Goal: Task Accomplishment & Management: Complete application form

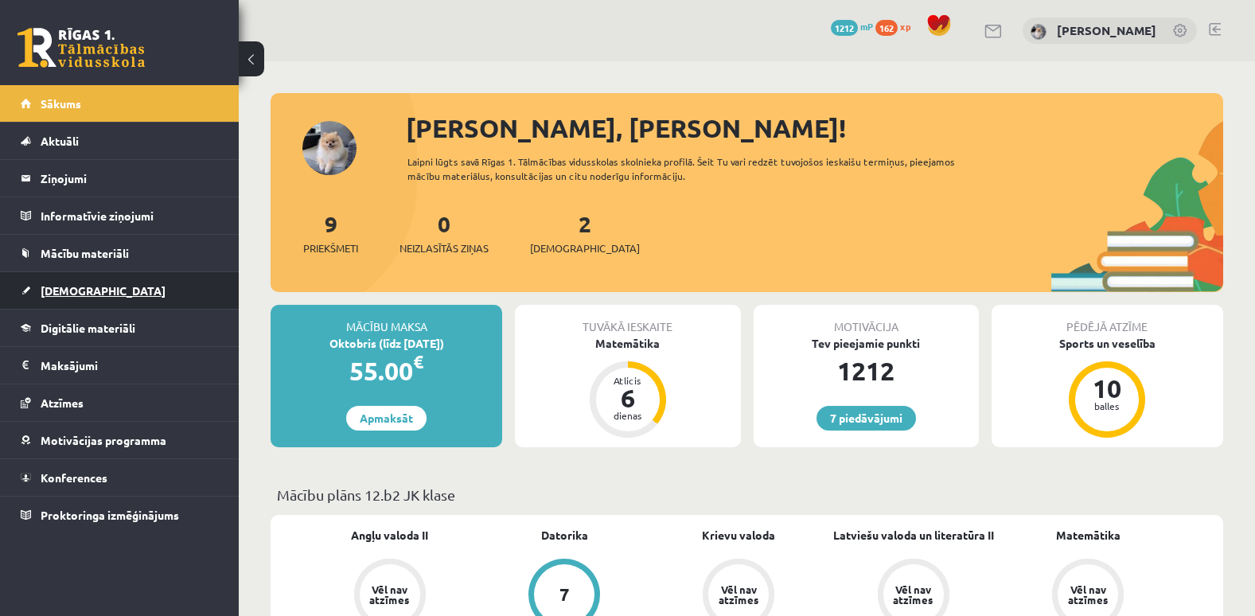
click at [78, 287] on span "[DEMOGRAPHIC_DATA]" at bounding box center [103, 290] width 125 height 14
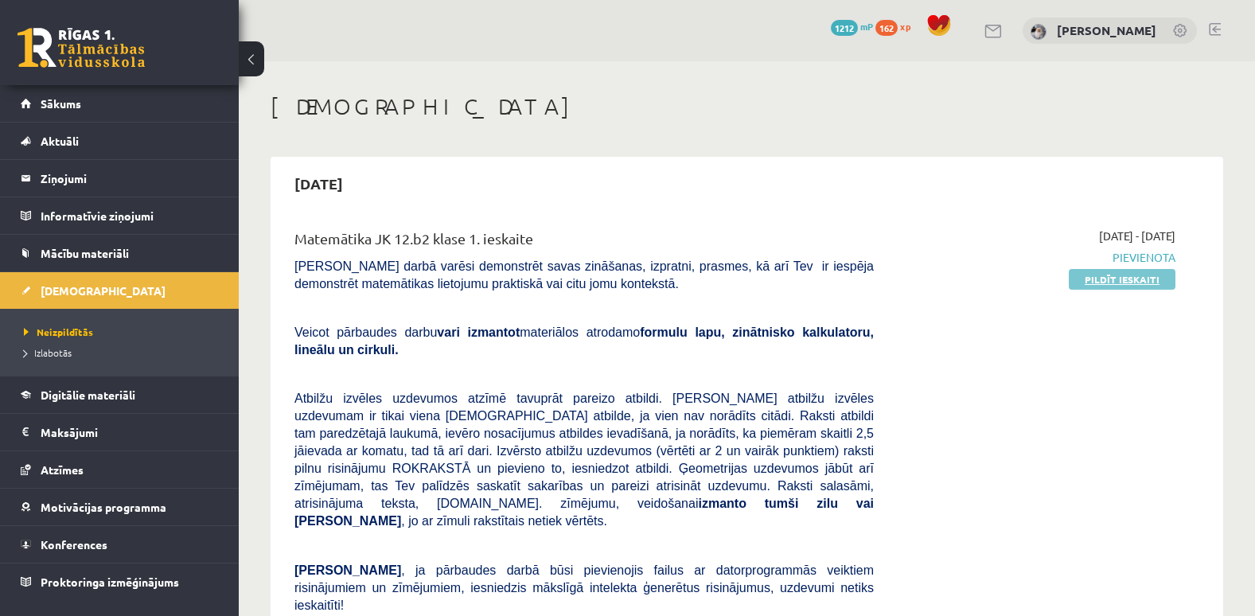
click at [1139, 275] on link "Pildīt ieskaiti" at bounding box center [1122, 279] width 107 height 21
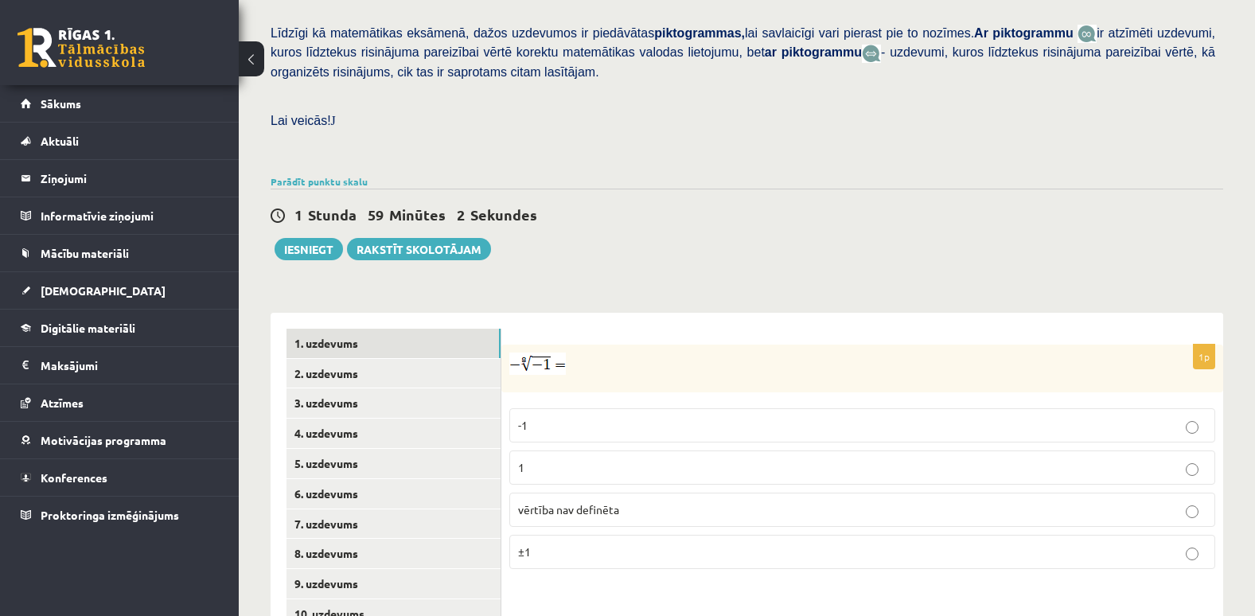
scroll to position [509, 0]
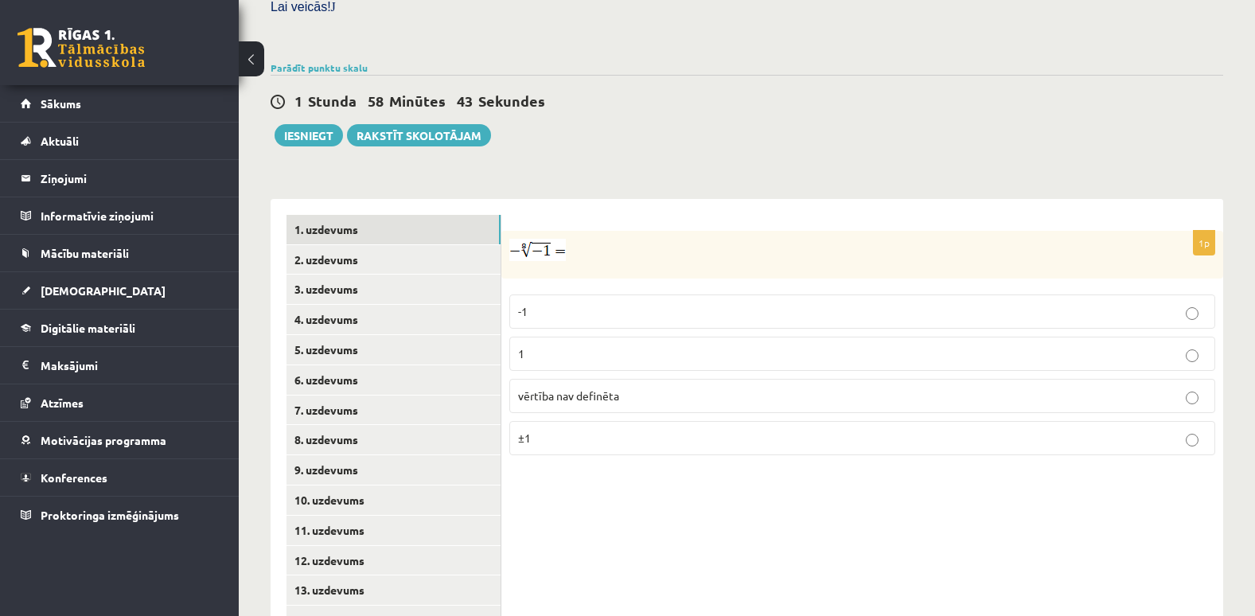
drag, startPoint x: 504, startPoint y: 212, endPoint x: 561, endPoint y: 212, distance: 57.3
click at [561, 231] on div at bounding box center [863, 255] width 722 height 48
click at [558, 388] on span "vērtība nav definēta" at bounding box center [568, 395] width 101 height 14
click at [416, 245] on link "2. uzdevums" at bounding box center [394, 259] width 214 height 29
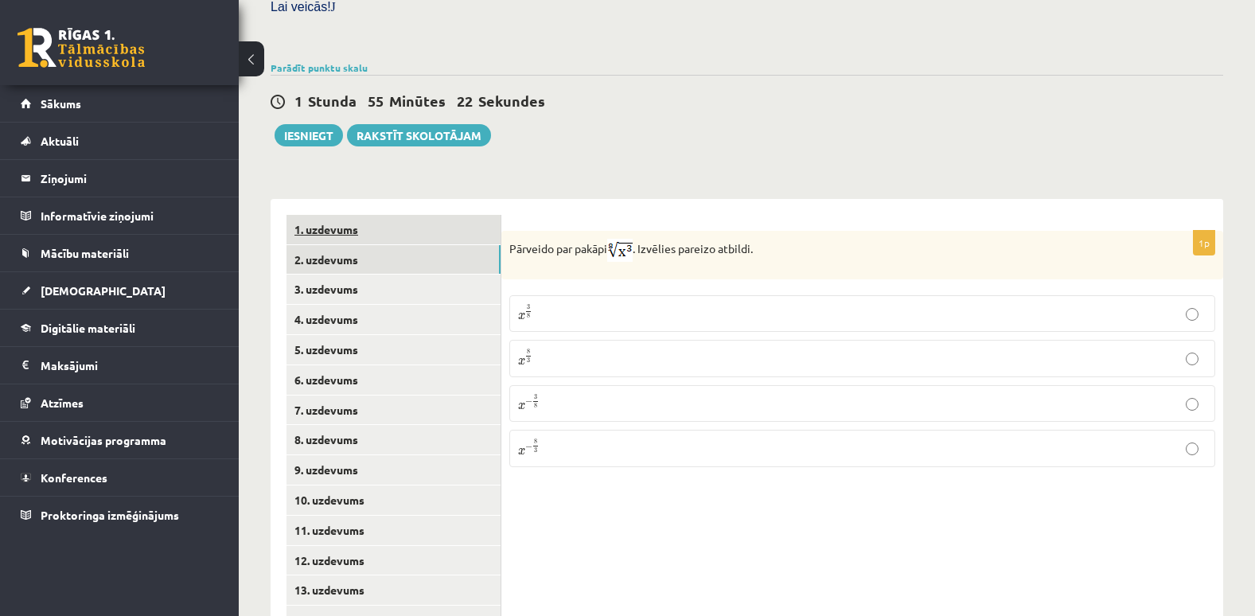
click at [403, 215] on link "1. uzdevums" at bounding box center [394, 229] width 214 height 29
click at [323, 245] on link "2. uzdevums" at bounding box center [394, 259] width 214 height 29
click at [545, 304] on p "x 3 8 x 3 8" at bounding box center [862, 313] width 689 height 19
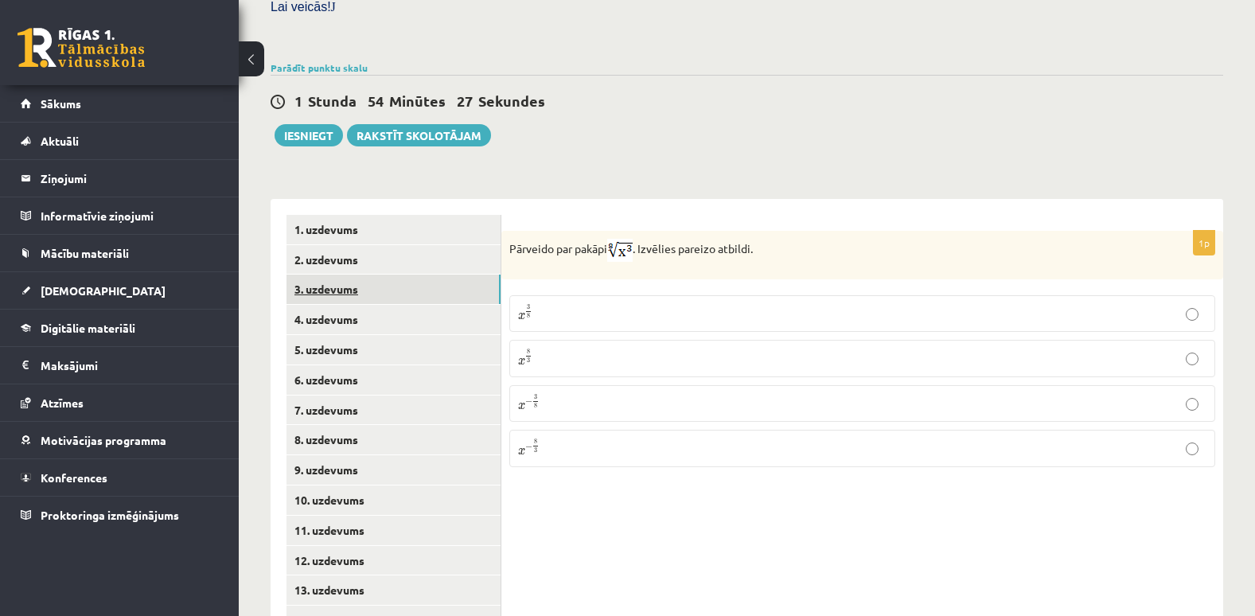
click at [330, 275] on link "3. uzdevums" at bounding box center [394, 289] width 214 height 29
click at [815, 319] on input "text" at bounding box center [818, 332] width 119 height 27
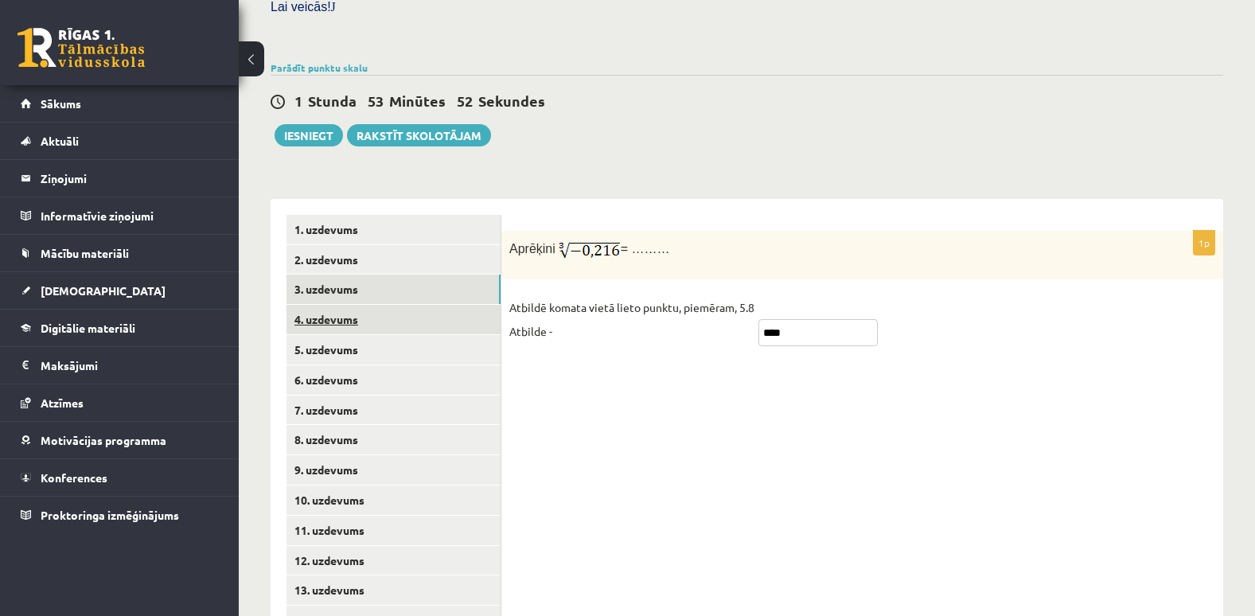
type input "****"
click at [353, 305] on link "4. uzdevums" at bounding box center [394, 319] width 214 height 29
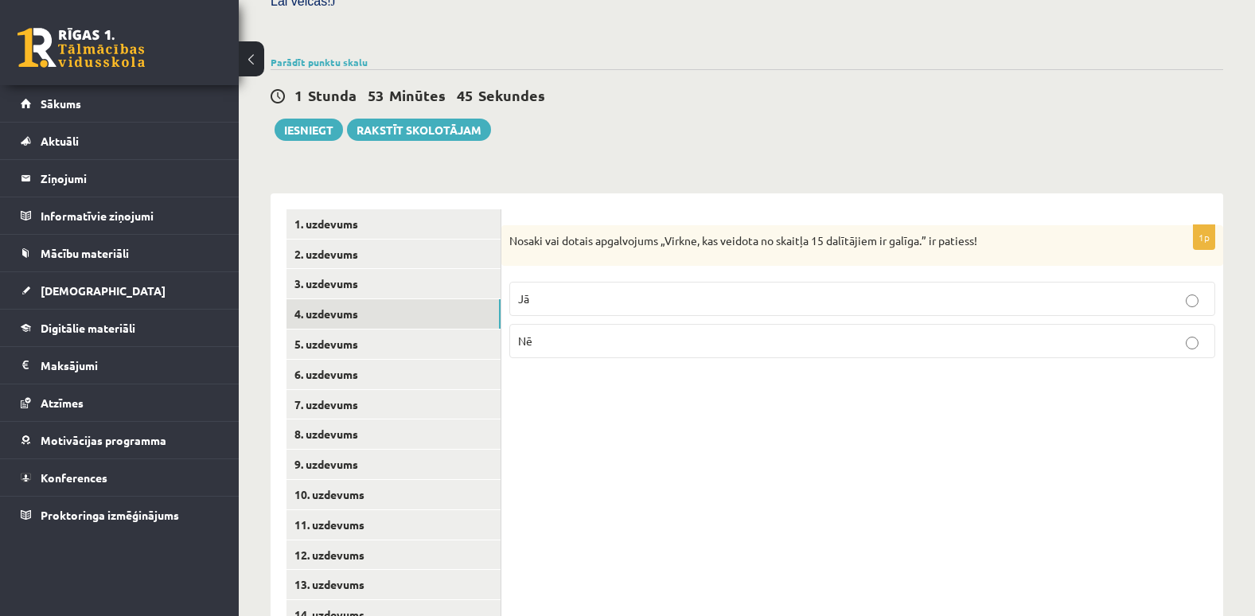
scroll to position [516, 0]
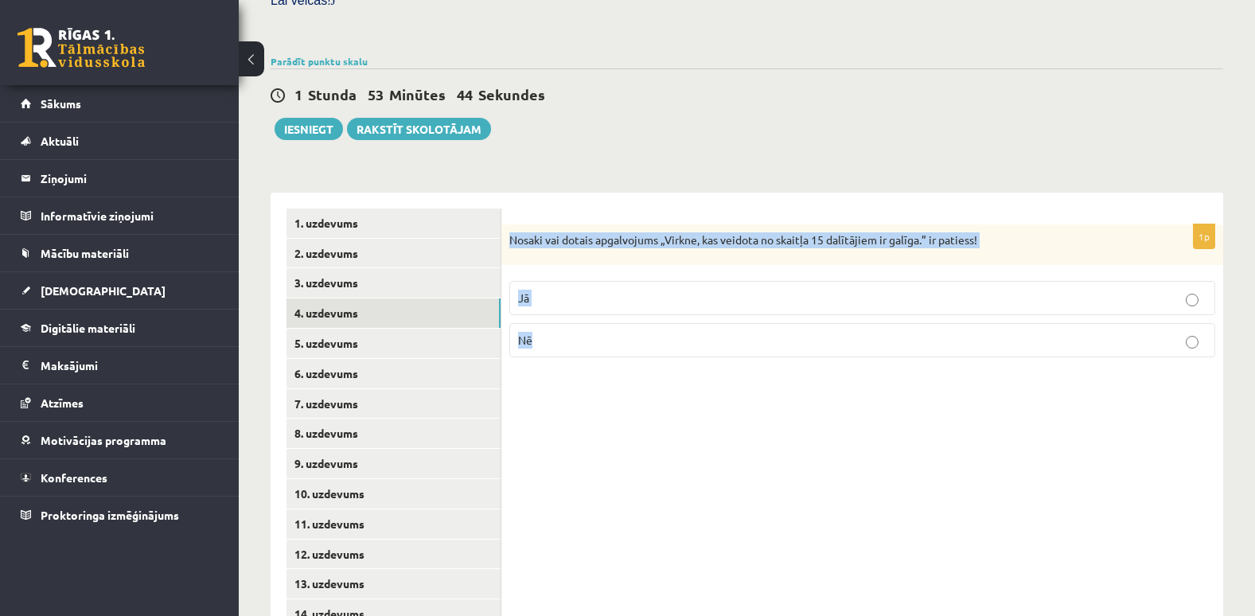
drag, startPoint x: 509, startPoint y: 205, endPoint x: 576, endPoint y: 338, distance: 149.2
click at [576, 338] on div "1p Nosaki vai dotais apgalvojums „Virkne, kas veidota no skaitļa 15 dalītājiem …" at bounding box center [863, 434] width 722 height 483
copy div "Nosaki vai dotais apgalvojums „Virkne, kas veidota no skaitļa 15 dalītājiem ir …"
click at [570, 290] on p "Jā" at bounding box center [862, 298] width 689 height 17
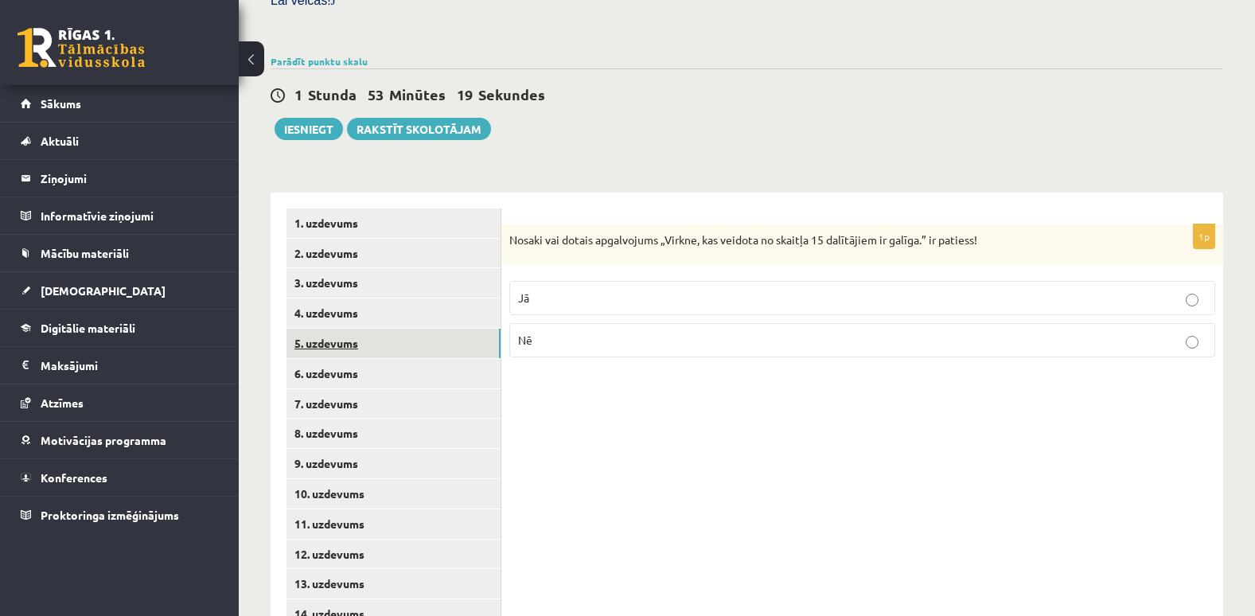
click at [304, 329] on link "5. uzdevums" at bounding box center [394, 343] width 214 height 29
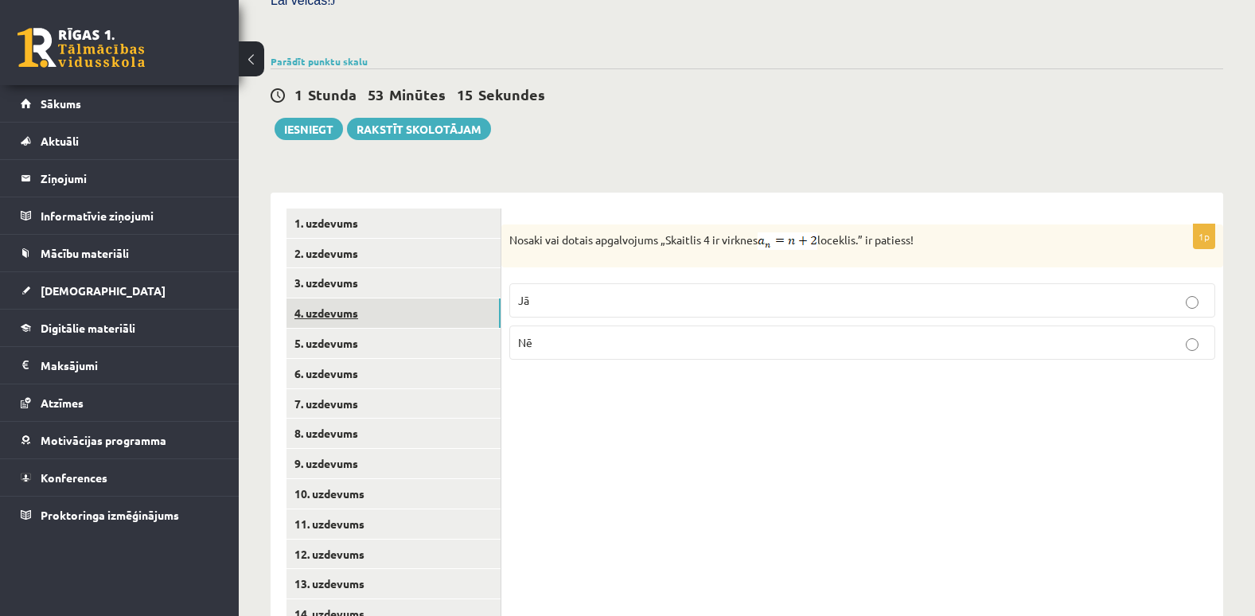
click at [416, 299] on link "4. uzdevums" at bounding box center [394, 313] width 214 height 29
click at [431, 359] on link "6. uzdevums" at bounding box center [394, 373] width 214 height 29
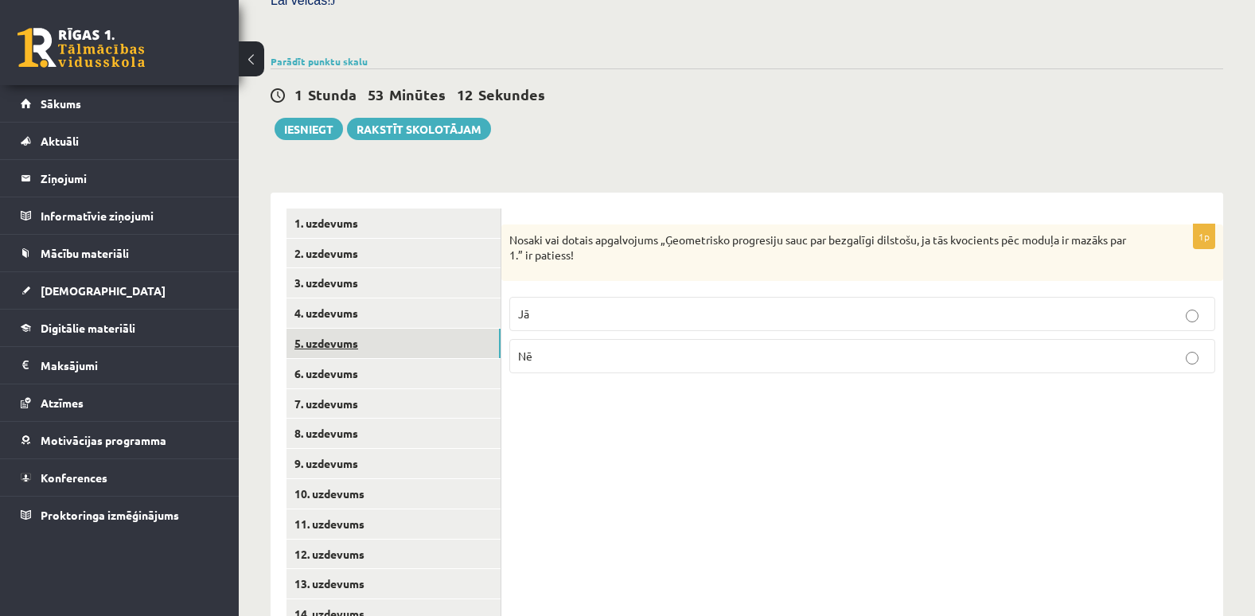
click at [423, 329] on link "5. uzdevums" at bounding box center [394, 343] width 214 height 29
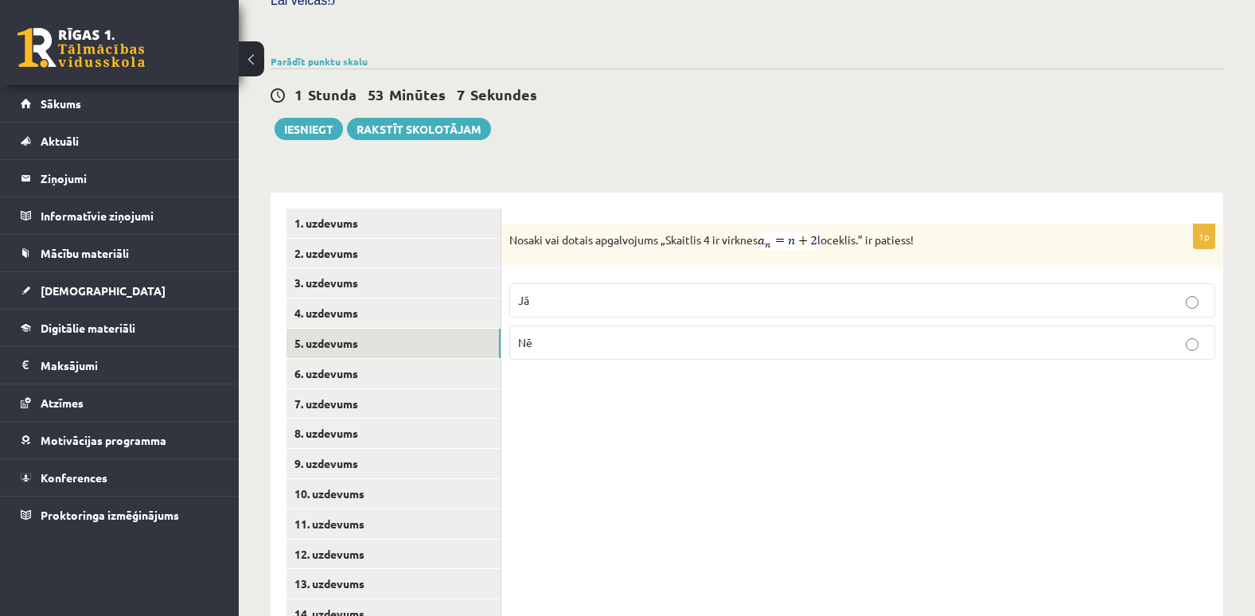
drag, startPoint x: 507, startPoint y: 202, endPoint x: 934, endPoint y: 203, distance: 426.7
click at [934, 224] on div "Nosaki vai dotais apgalvojums „Skaitlis 4 ir virknes loceklis.” ir patiess!" at bounding box center [863, 245] width 722 height 43
copy p "Nosaki vai dotais apgalvojums „Skaitlis 4 ir virknes loceklis.” ir patiess!"
click at [602, 283] on label "Jā" at bounding box center [862, 300] width 706 height 34
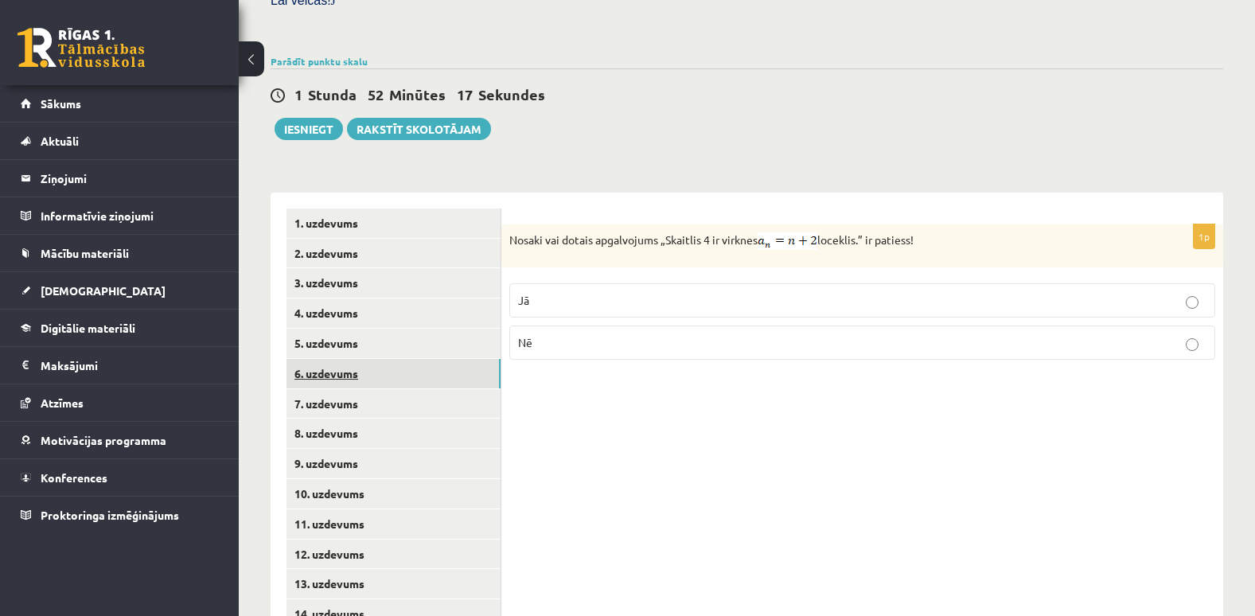
click at [308, 359] on link "6. uzdevums" at bounding box center [394, 373] width 214 height 29
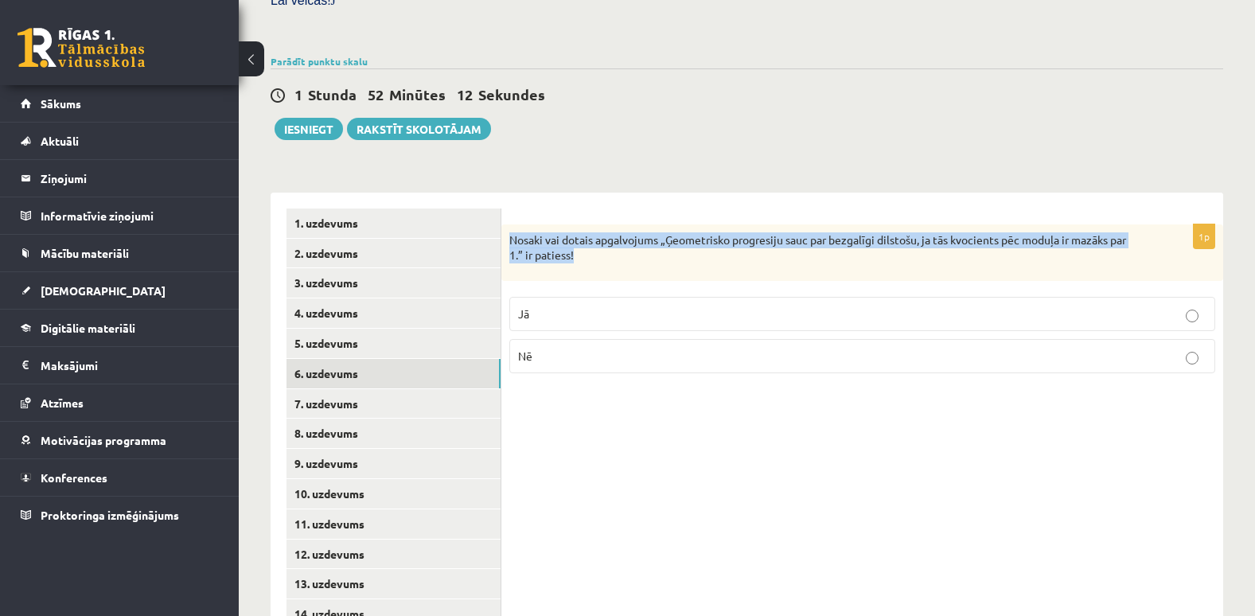
drag, startPoint x: 506, startPoint y: 201, endPoint x: 586, endPoint y: 218, distance: 81.5
click at [586, 224] on div "Nosaki vai dotais apgalvojums „Ģeometrisko progresiju sauc par bezgalīgi dilsto…" at bounding box center [863, 252] width 722 height 57
copy p "Nosaki vai dotais apgalvojums „Ģeometrisko progresiju sauc par bezgalīgi dilsto…"
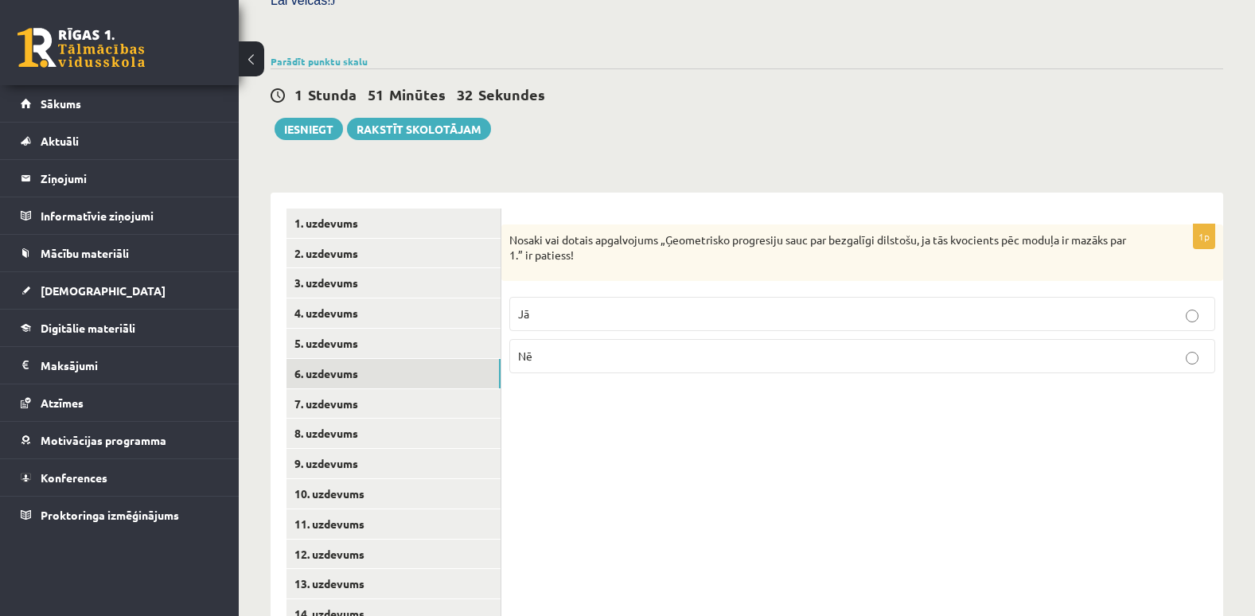
click at [573, 306] on p "Jā" at bounding box center [862, 314] width 689 height 17
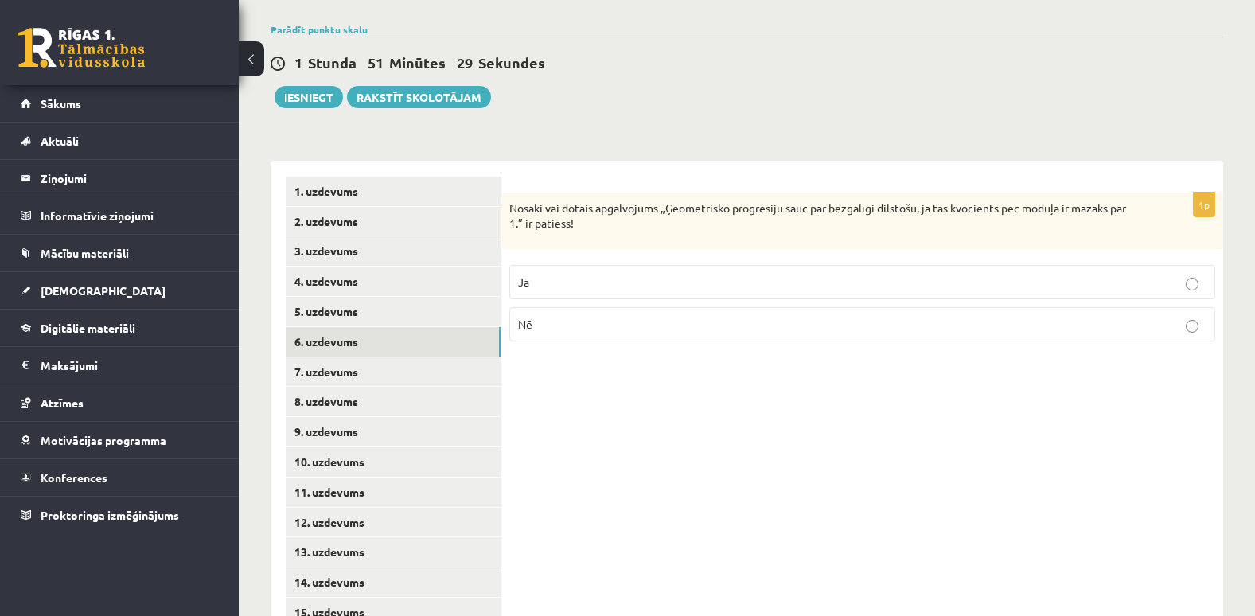
scroll to position [572, 0]
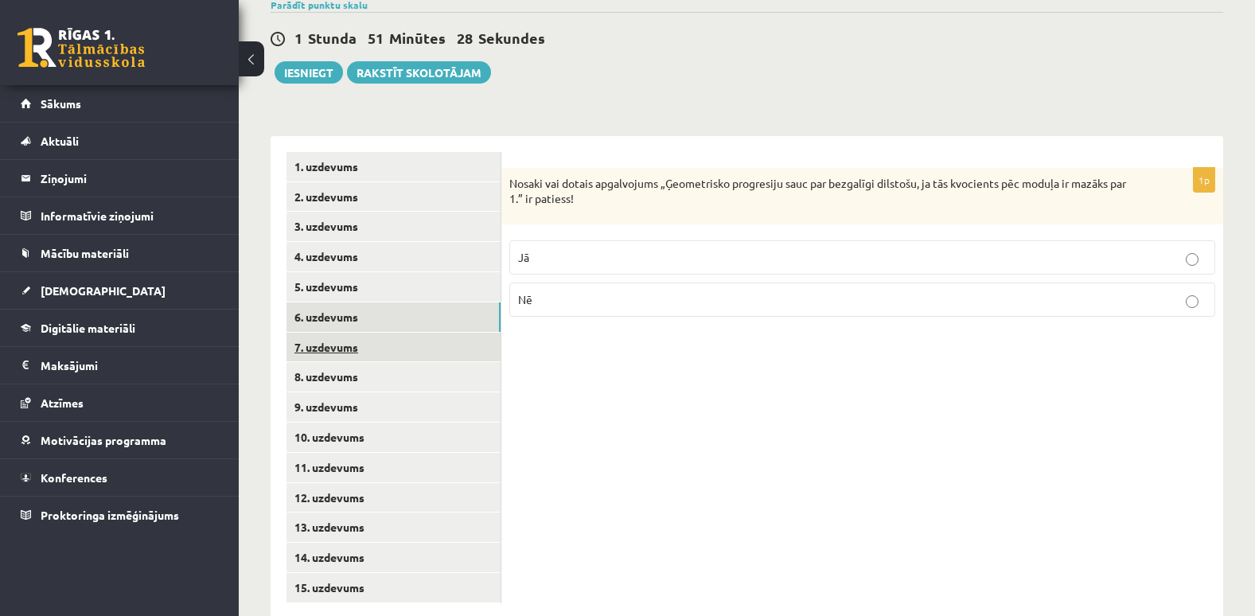
click at [312, 333] on link "7. uzdevums" at bounding box center [394, 347] width 214 height 29
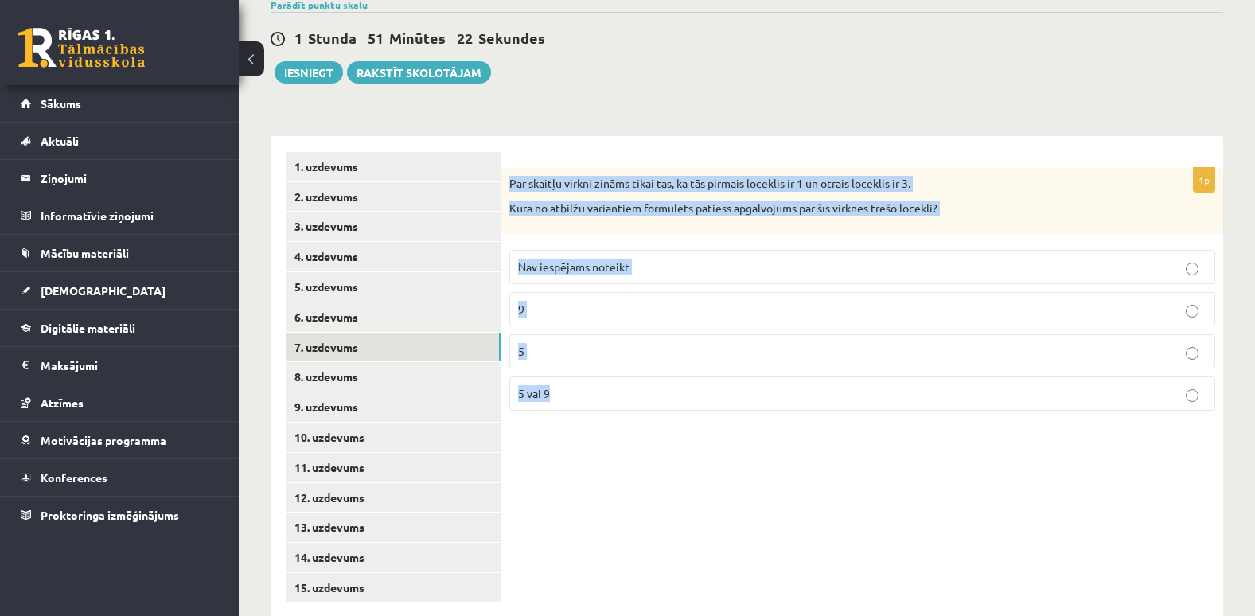
drag, startPoint x: 505, startPoint y: 144, endPoint x: 589, endPoint y: 346, distance: 218.8
click at [589, 346] on div "1p Par skaitļu virkni zināms tikai tas, ka tās pirmais loceklis ir 1 un otrais …" at bounding box center [863, 296] width 722 height 256
copy div "Par skaitļu virkni zināms tikai tas, ka tās pirmais loceklis ir 1 un otrais loc…"
click at [708, 259] on p "Nav iespējams noteikt" at bounding box center [862, 267] width 689 height 17
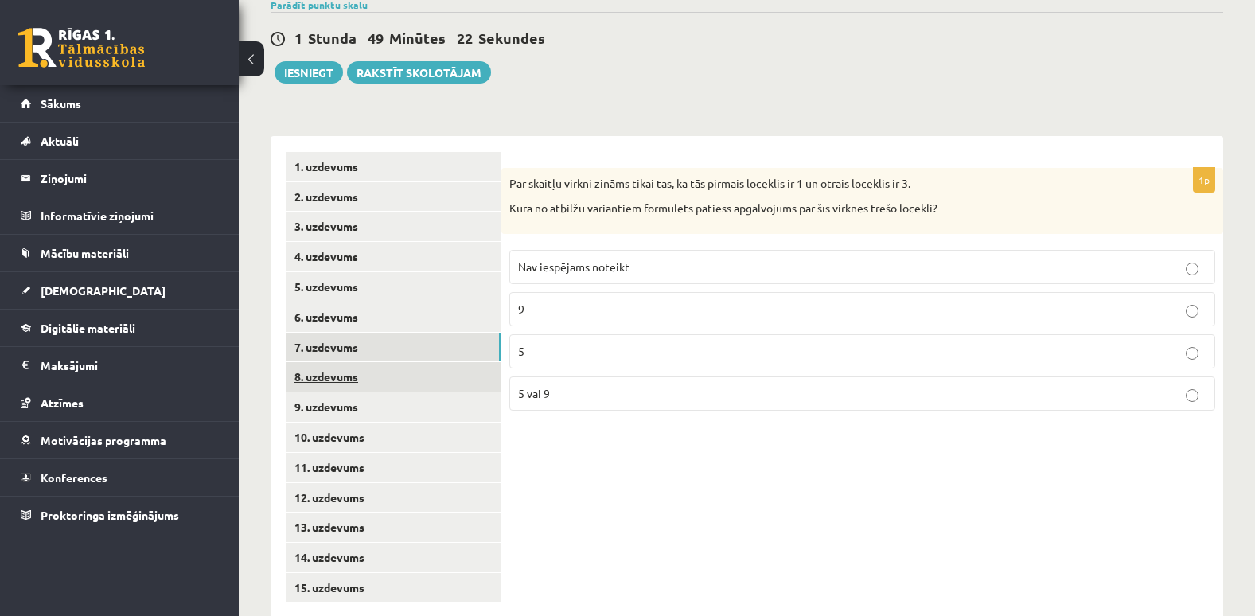
click at [299, 362] on link "8. uzdevums" at bounding box center [394, 376] width 214 height 29
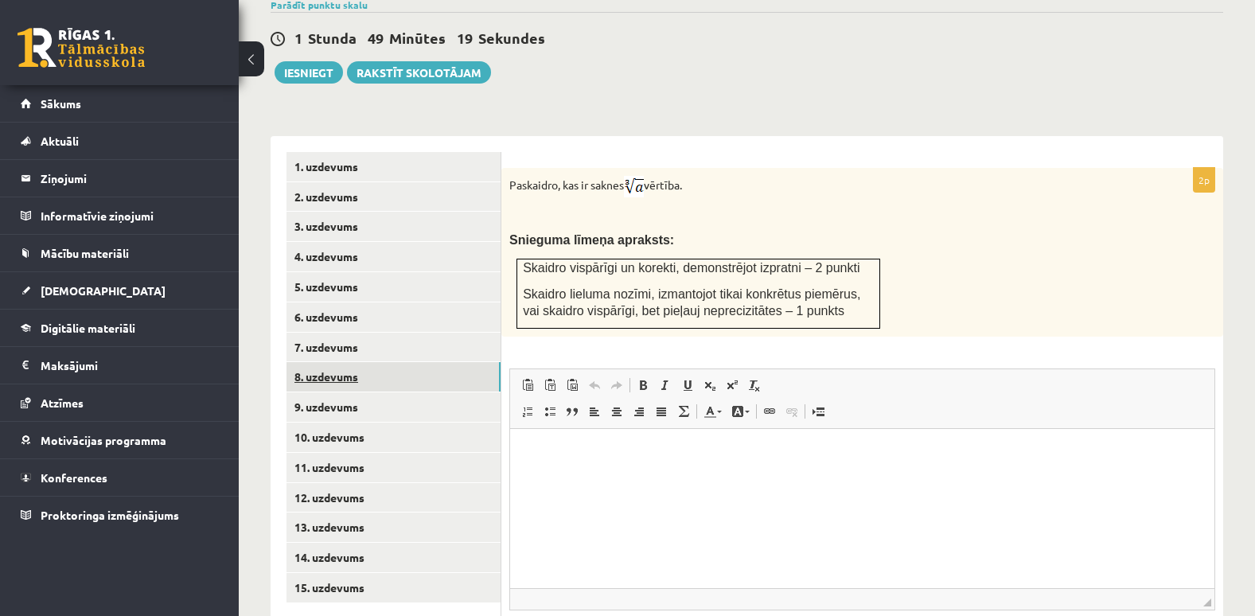
scroll to position [0, 0]
click at [564, 471] on html at bounding box center [862, 453] width 704 height 49
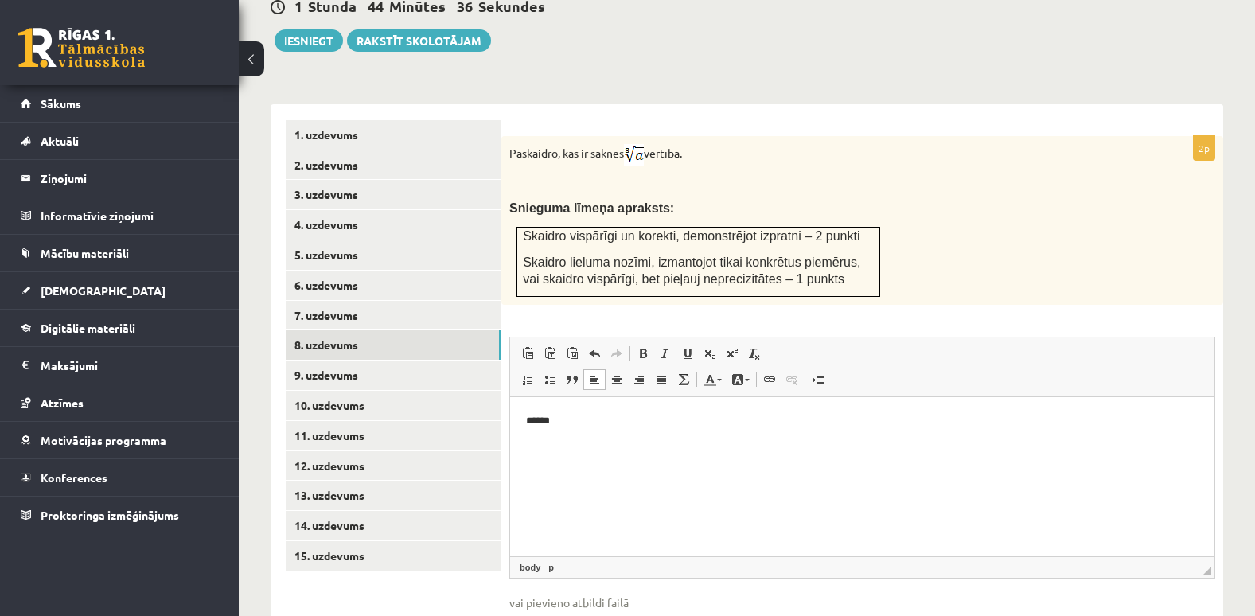
scroll to position [669, 0]
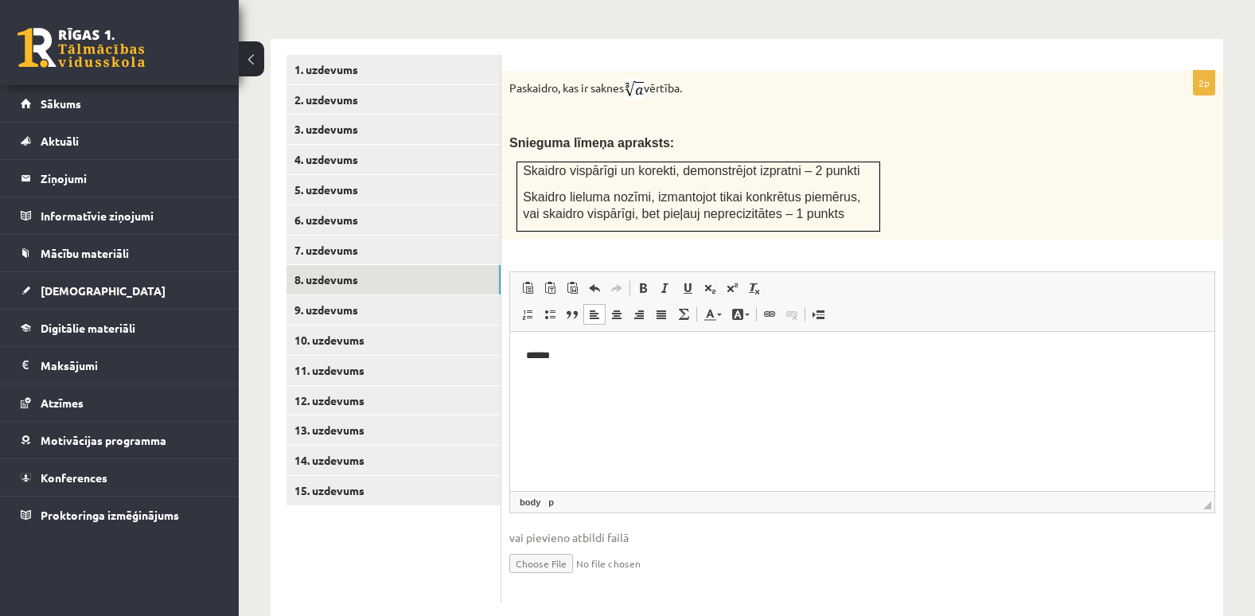
click at [544, 546] on input "file" at bounding box center [862, 562] width 706 height 33
type input "**********"
click at [588, 579] on link "Iesniegtā atbilde" at bounding box center [551, 587] width 85 height 17
click at [565, 579] on link "Iesniegtā atbilde" at bounding box center [551, 587] width 85 height 17
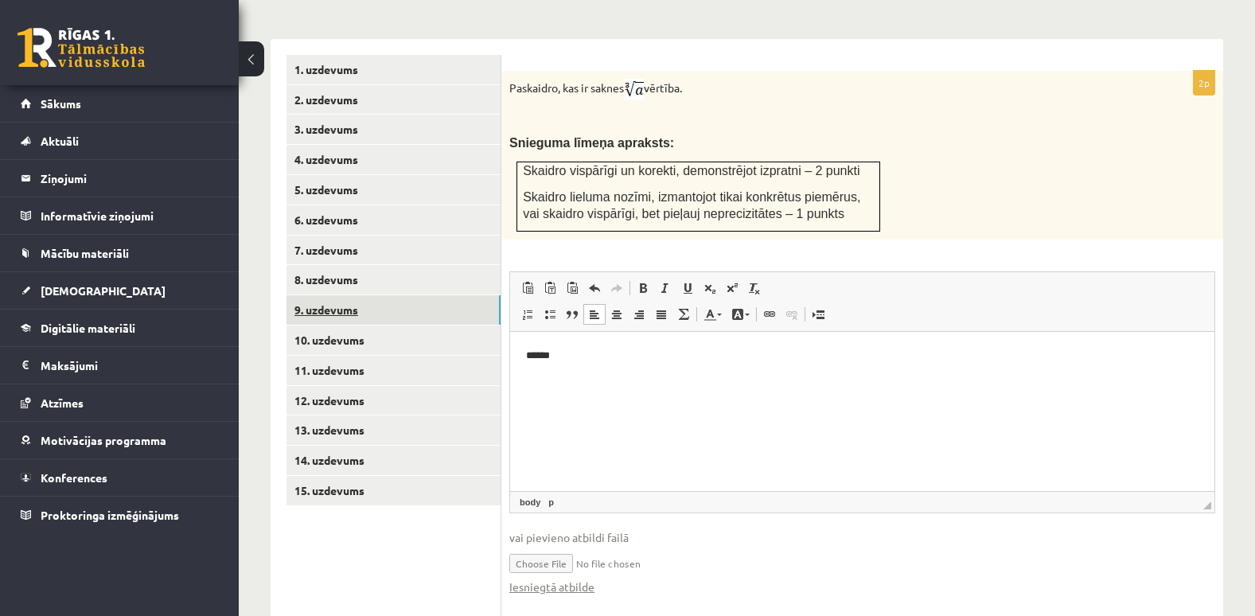
click at [299, 295] on link "9. uzdevums" at bounding box center [394, 309] width 214 height 29
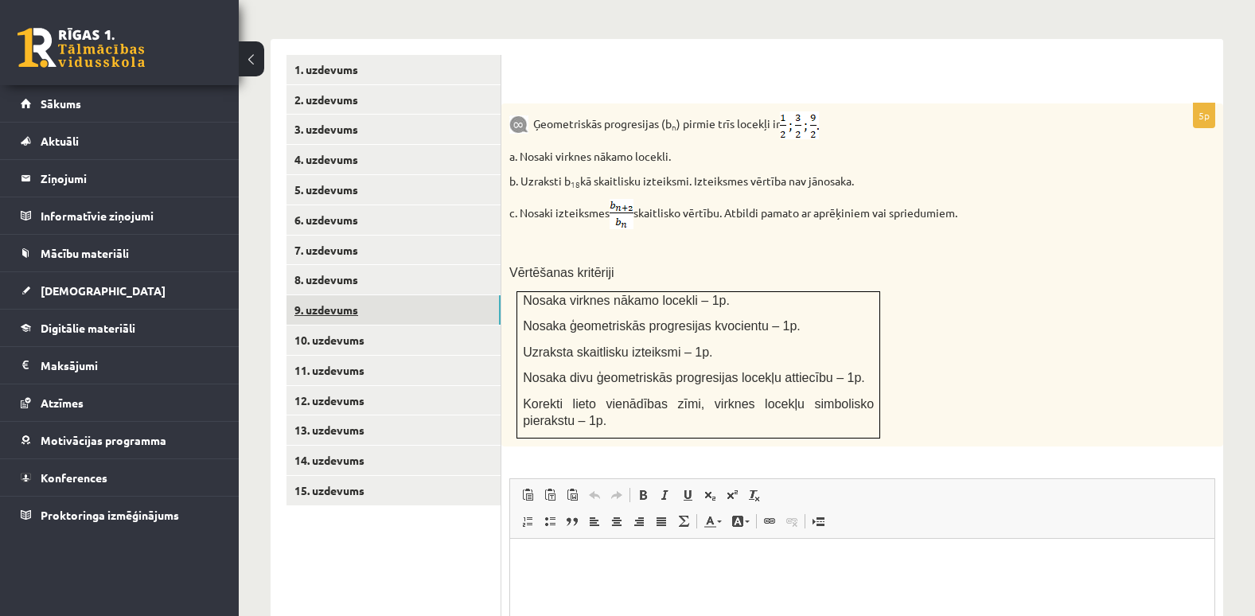
scroll to position [0, 0]
click at [299, 295] on link "9. uzdevums" at bounding box center [394, 309] width 214 height 29
click at [554, 551] on html at bounding box center [862, 563] width 704 height 49
click at [554, 551] on html "*" at bounding box center [862, 563] width 704 height 49
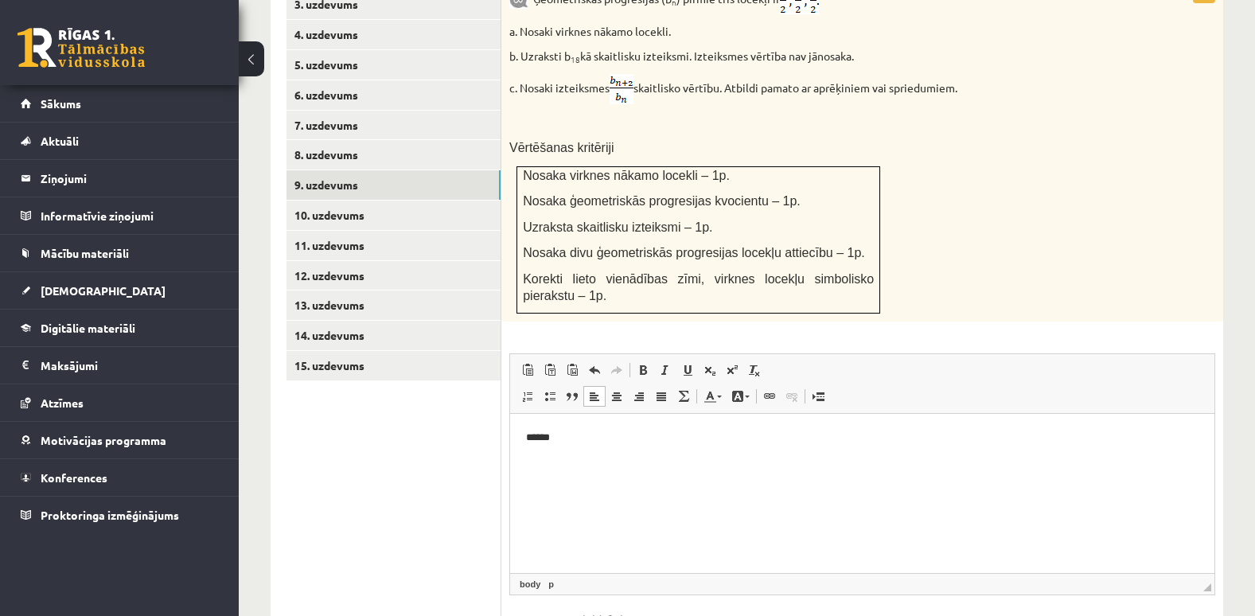
scroll to position [876, 0]
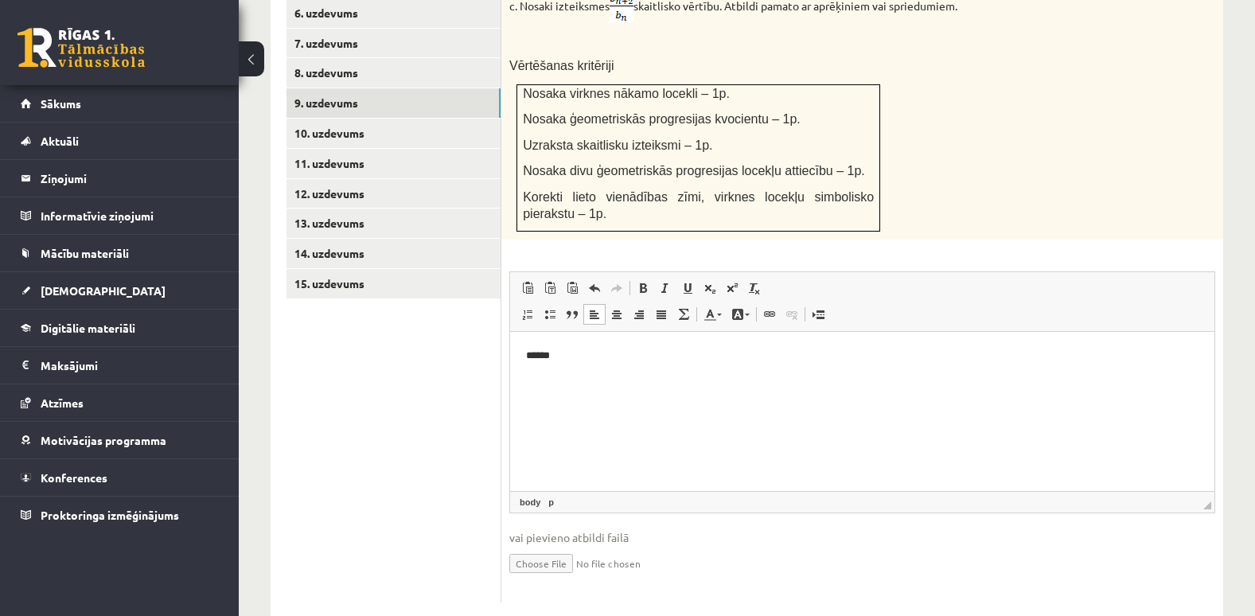
click at [529, 546] on input "file" at bounding box center [862, 562] width 706 height 33
type input "**********"
click at [573, 579] on link "Iesniegtā atbilde" at bounding box center [551, 587] width 85 height 17
click at [359, 119] on link "10. uzdevums" at bounding box center [394, 133] width 214 height 29
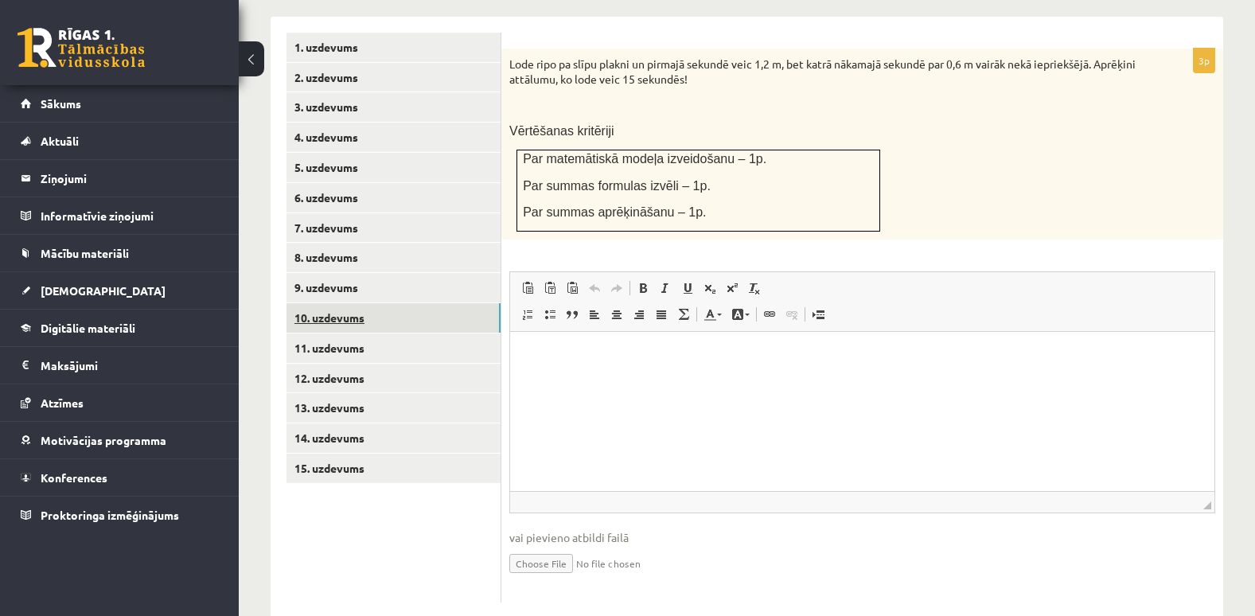
scroll to position [0, 0]
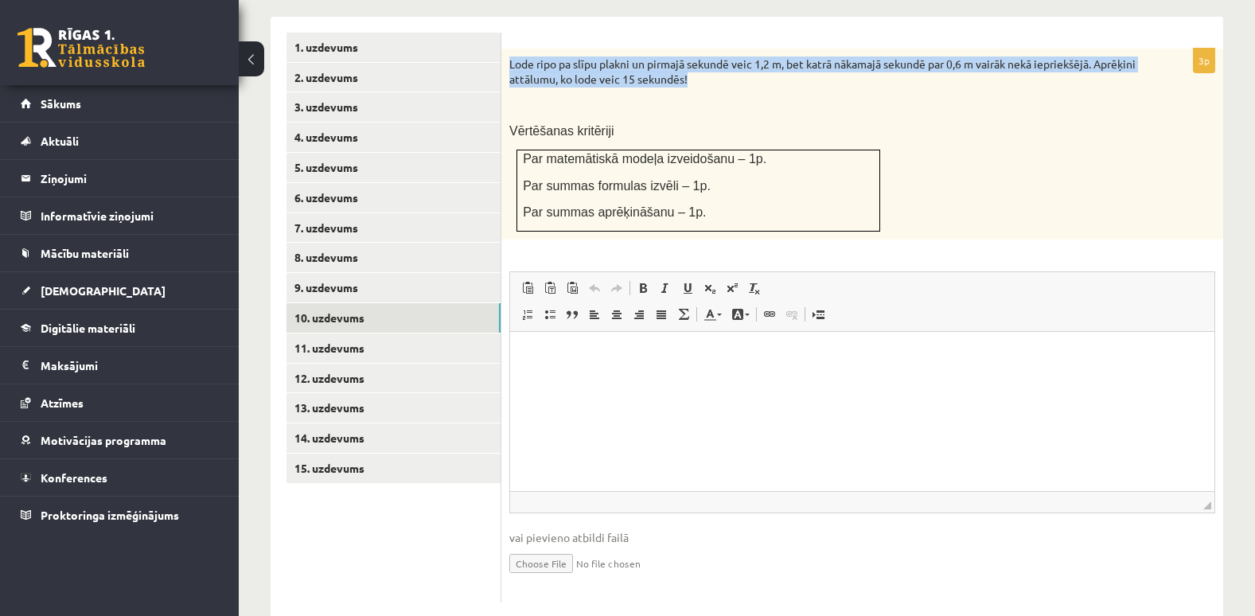
drag, startPoint x: 506, startPoint y: 25, endPoint x: 736, endPoint y: 41, distance: 229.8
click at [736, 49] on div "Lode ripo pa slīpu plakni un pirmajā sekundē veic 1,2 m, bet katrā nākamajā sek…" at bounding box center [863, 144] width 722 height 191
copy p "Lode ripo pa slīpu plakni un pirmajā sekundē veic 1,2 m, bet katrā nākamajā sek…"
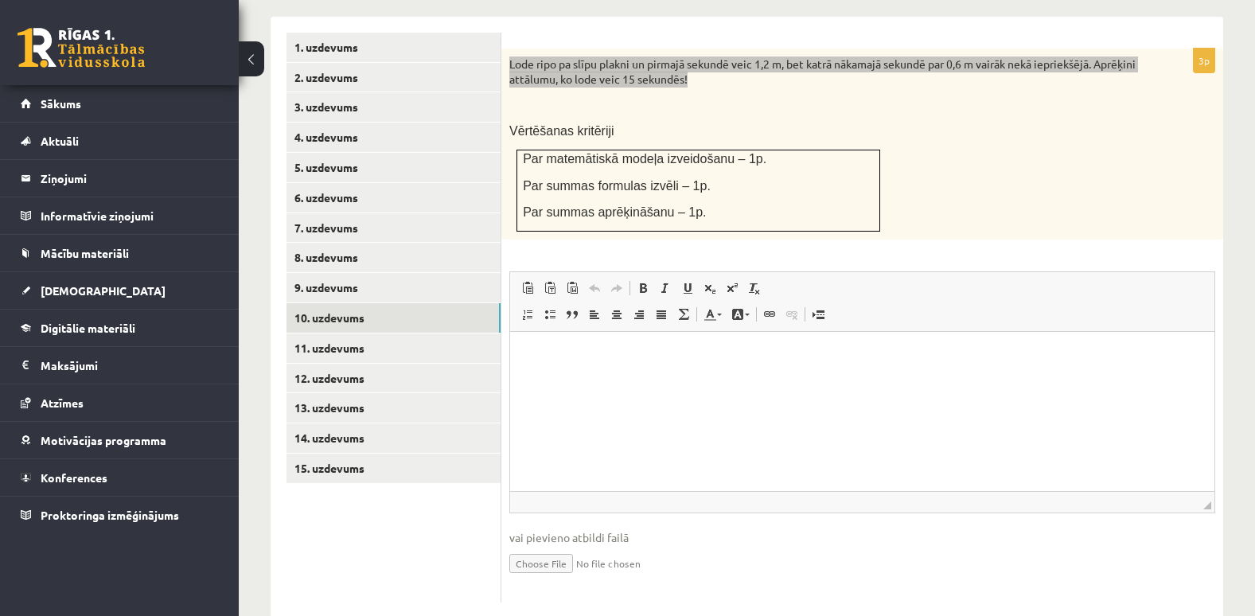
click at [551, 381] on html at bounding box center [862, 356] width 704 height 49
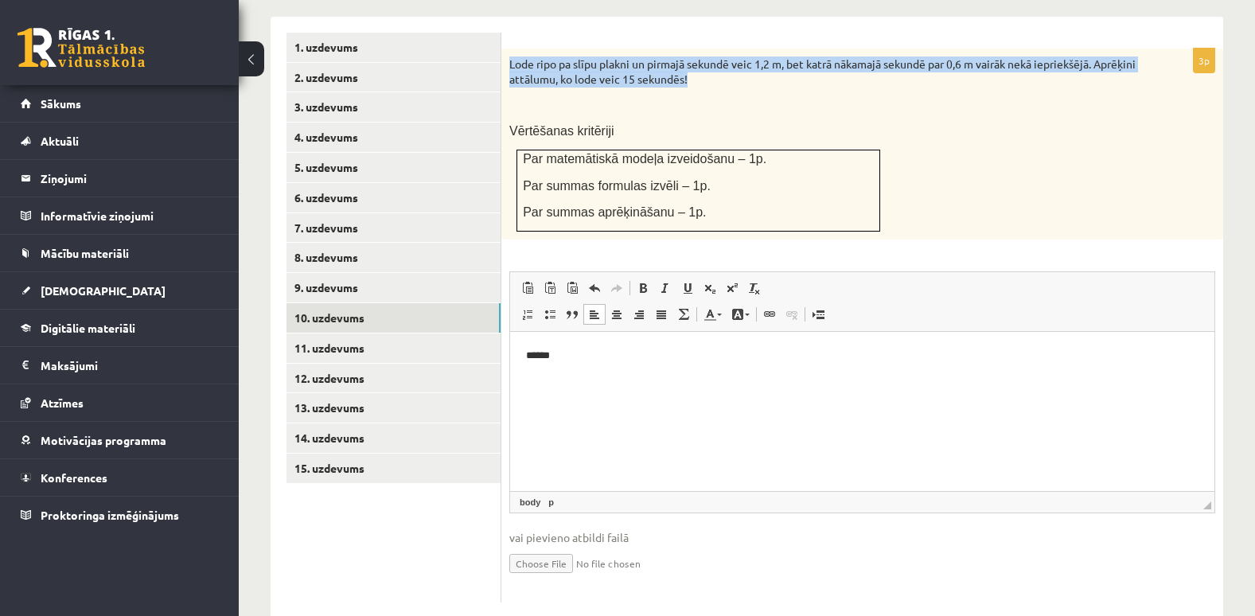
click at [538, 546] on input "file" at bounding box center [862, 562] width 706 height 33
type input "**********"
click at [576, 579] on link "Iesniegtā atbilde" at bounding box center [551, 587] width 85 height 17
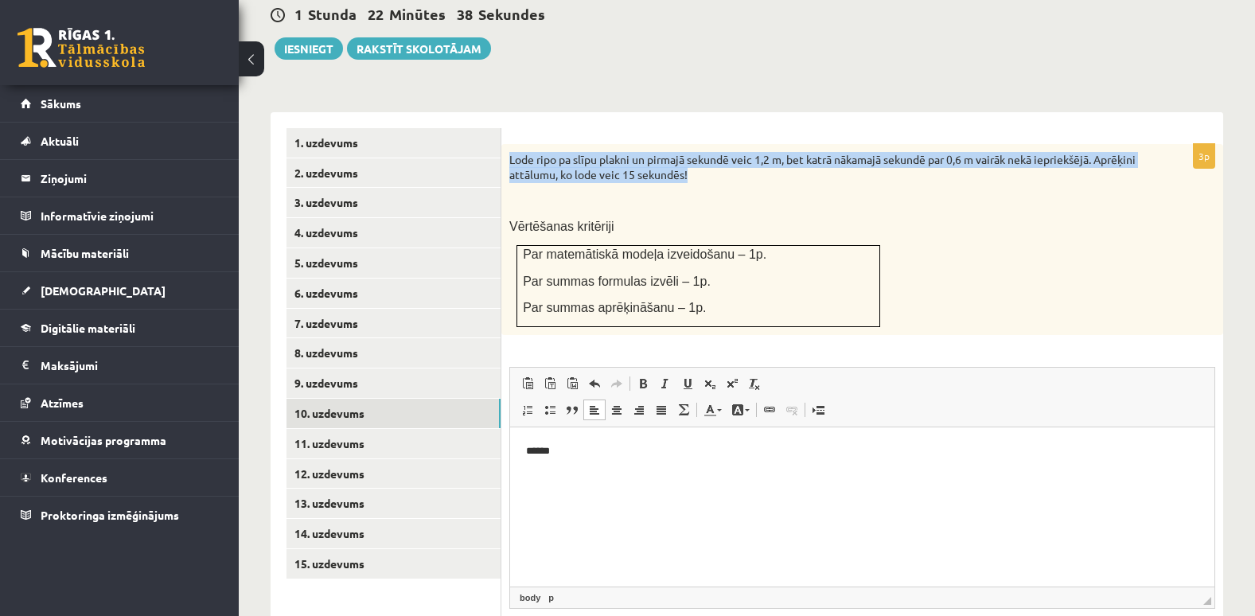
scroll to position [670, 0]
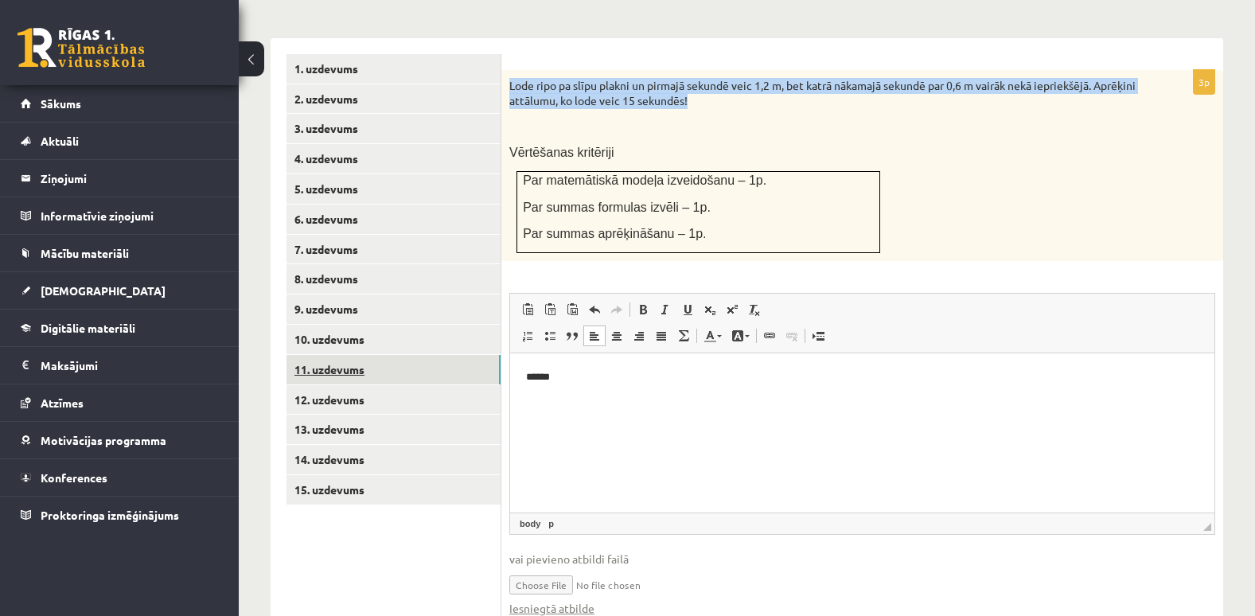
click at [345, 355] on link "11. uzdevums" at bounding box center [394, 369] width 214 height 29
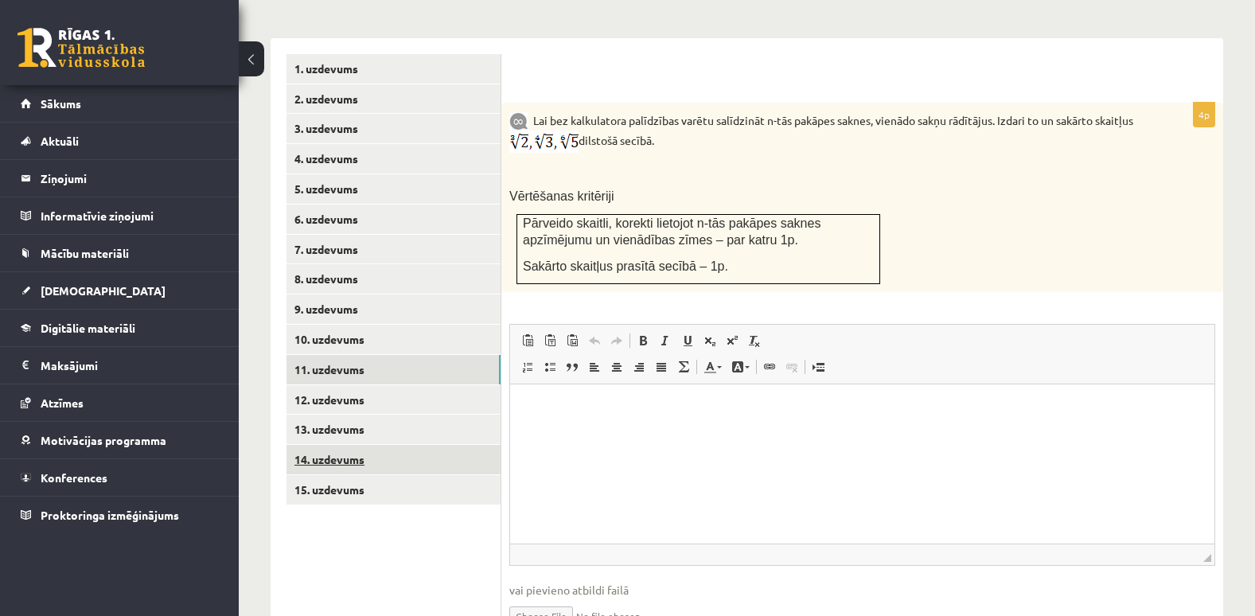
scroll to position [0, 0]
click at [322, 295] on link "9. uzdevums" at bounding box center [394, 309] width 214 height 29
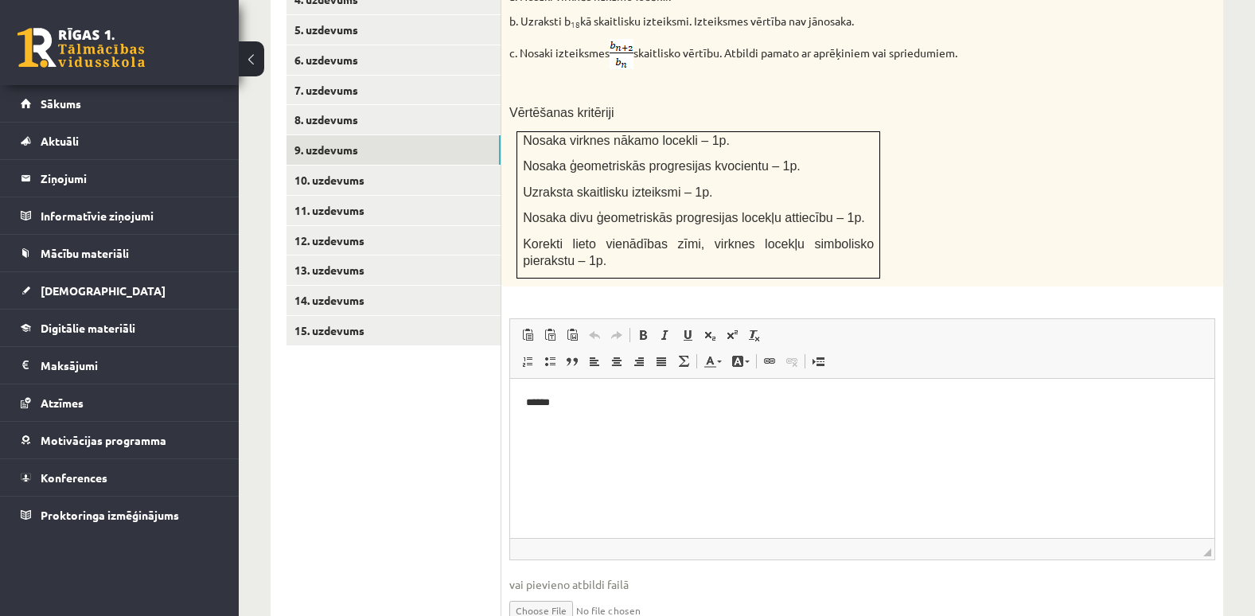
scroll to position [893, 0]
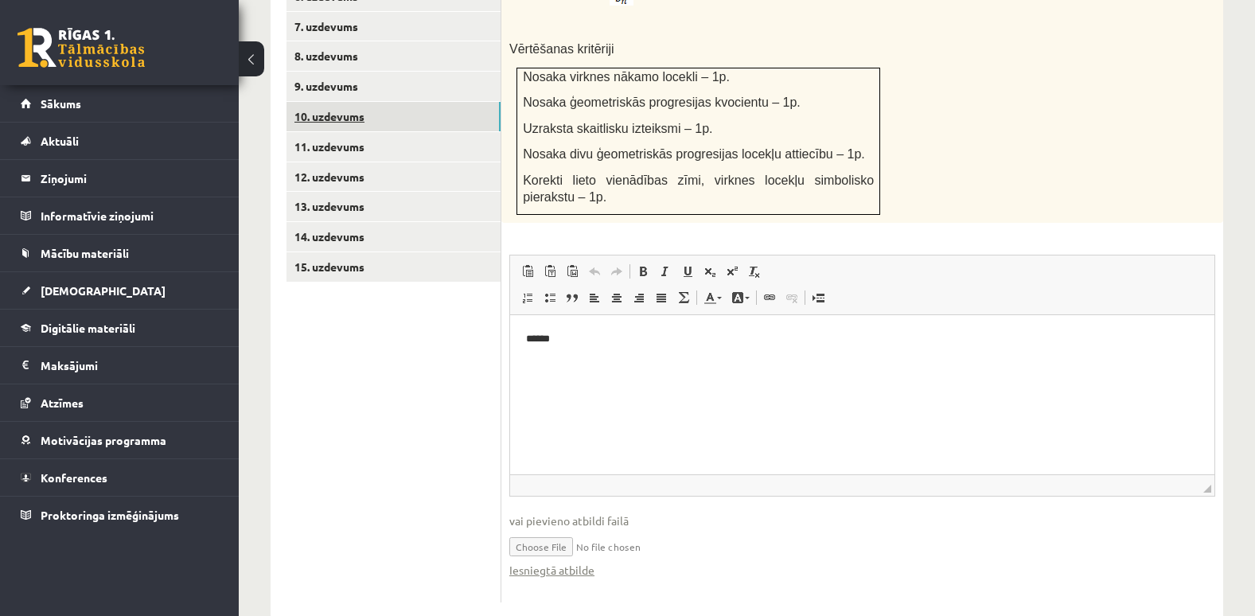
click at [349, 102] on link "10. uzdevums" at bounding box center [394, 116] width 214 height 29
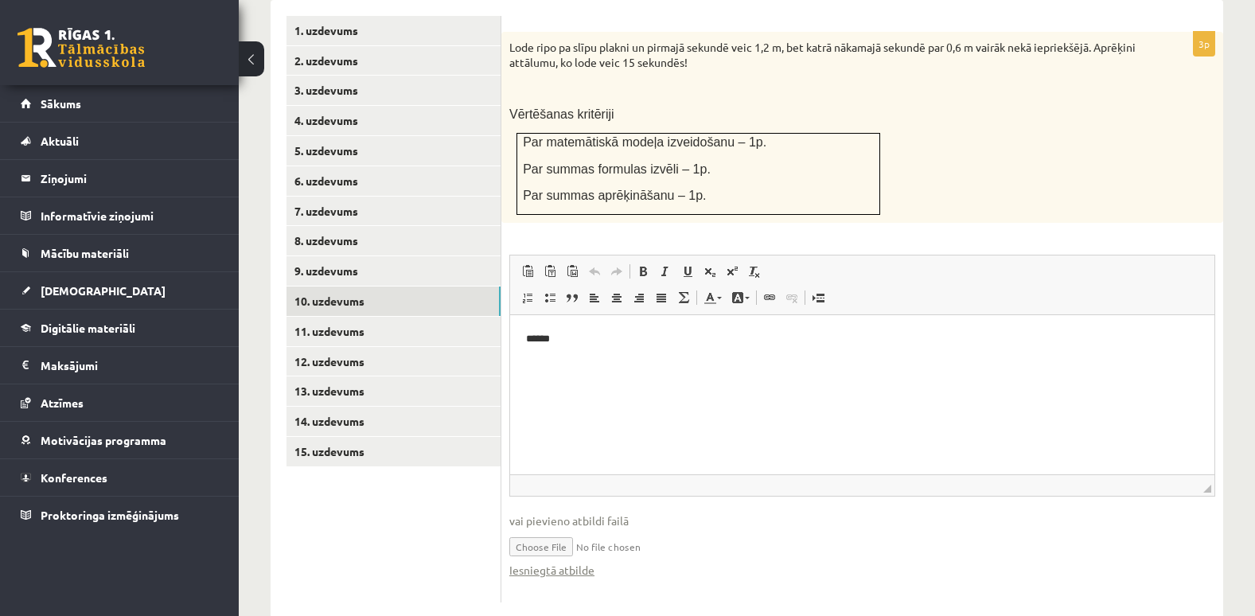
scroll to position [0, 0]
click at [581, 562] on link "Iesniegtā atbilde" at bounding box center [551, 570] width 85 height 17
click at [338, 317] on link "11. uzdevums" at bounding box center [394, 331] width 214 height 29
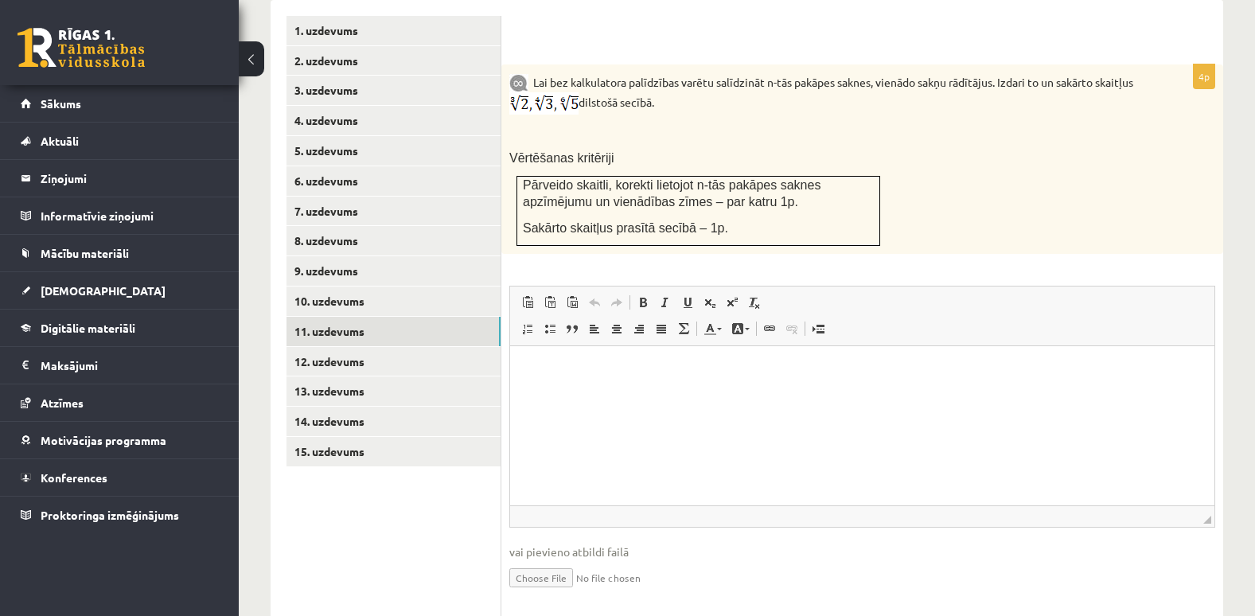
drag, startPoint x: 529, startPoint y: 47, endPoint x: 702, endPoint y: 73, distance: 174.7
click at [702, 73] on p "Lai bez kalkulatora palīdzības varētu salīdzināt n-tās pakāpes saknes, vienādo …" at bounding box center [822, 93] width 626 height 42
copy p "Lai bez kalkulatora palīdzības varētu salīdzināt n-tās pakāpes saknes, vienādo …"
click at [717, 77] on p "Lai bez kalkulatora palīdzības varētu salīdzināt n-tās pakāpes saknes, vienādo …" at bounding box center [822, 93] width 626 height 42
click at [540, 395] on html at bounding box center [862, 370] width 704 height 49
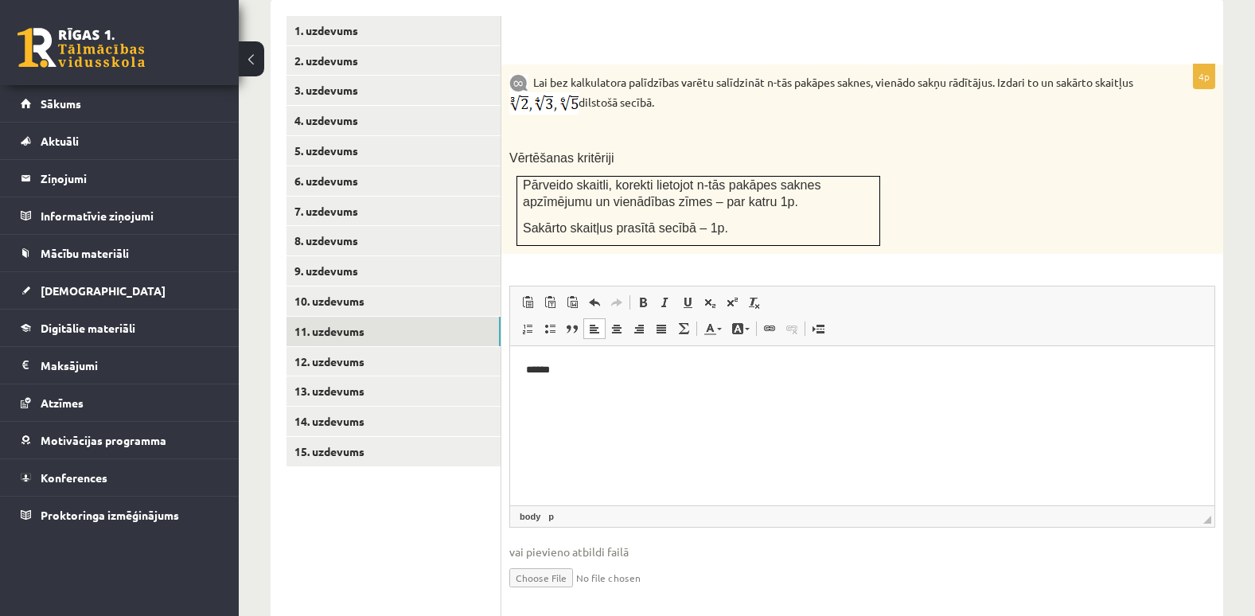
click at [527, 560] on input "file" at bounding box center [862, 576] width 706 height 33
type input "**********"
click at [518, 593] on link "Iesniegtā atbilde" at bounding box center [551, 601] width 85 height 17
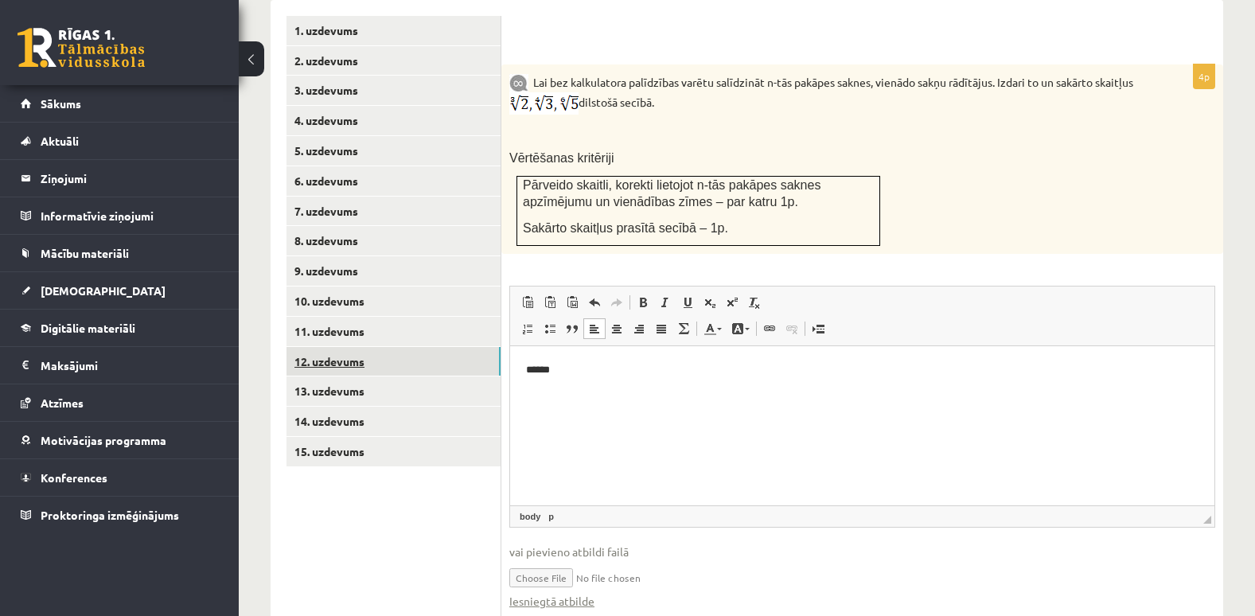
click at [323, 347] on link "12. uzdevums" at bounding box center [394, 361] width 214 height 29
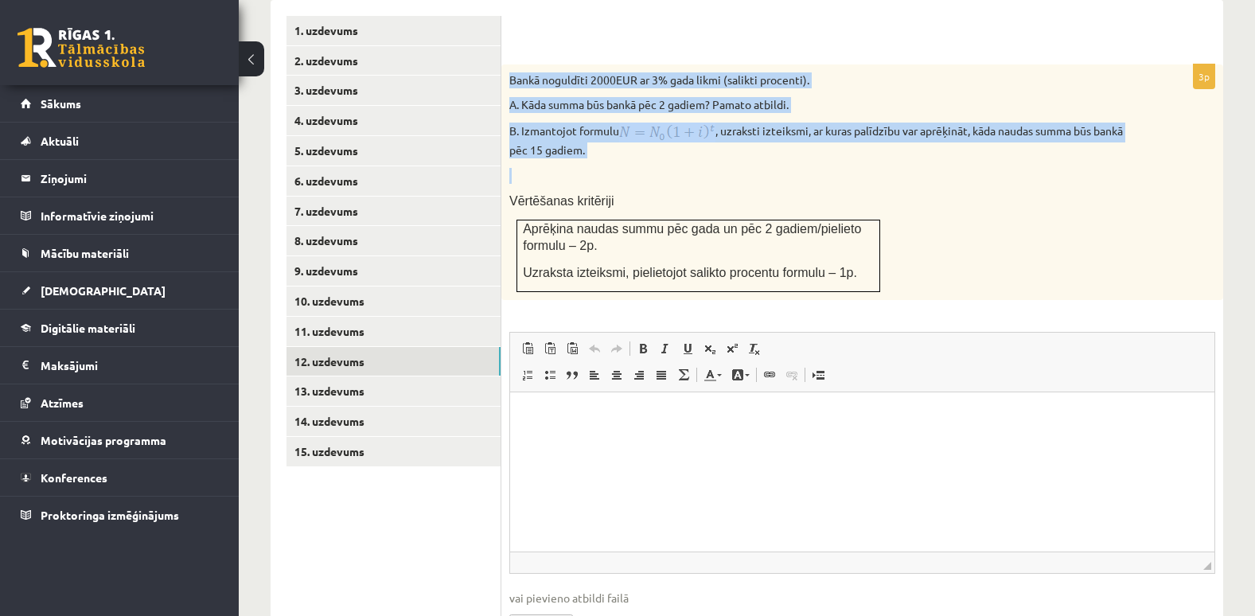
drag, startPoint x: 504, startPoint y: 39, endPoint x: 654, endPoint y: 136, distance: 178.4
click at [654, 136] on div "Bankā noguldīti 2000EUR ar 3% gada likmi (salikti procenti). A. Kāda summa būs …" at bounding box center [863, 182] width 722 height 236
copy div "Bankā noguldīti 2000EUR ar 3% gada likmi (salikti procenti). A. Kāda summa būs …"
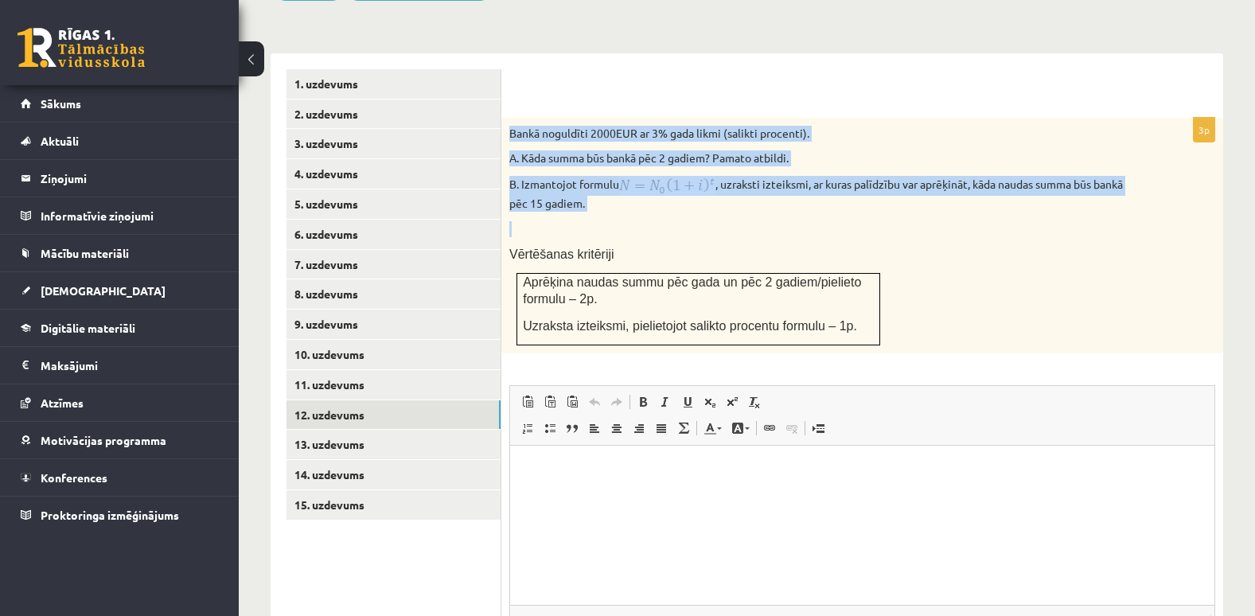
scroll to position [719, 0]
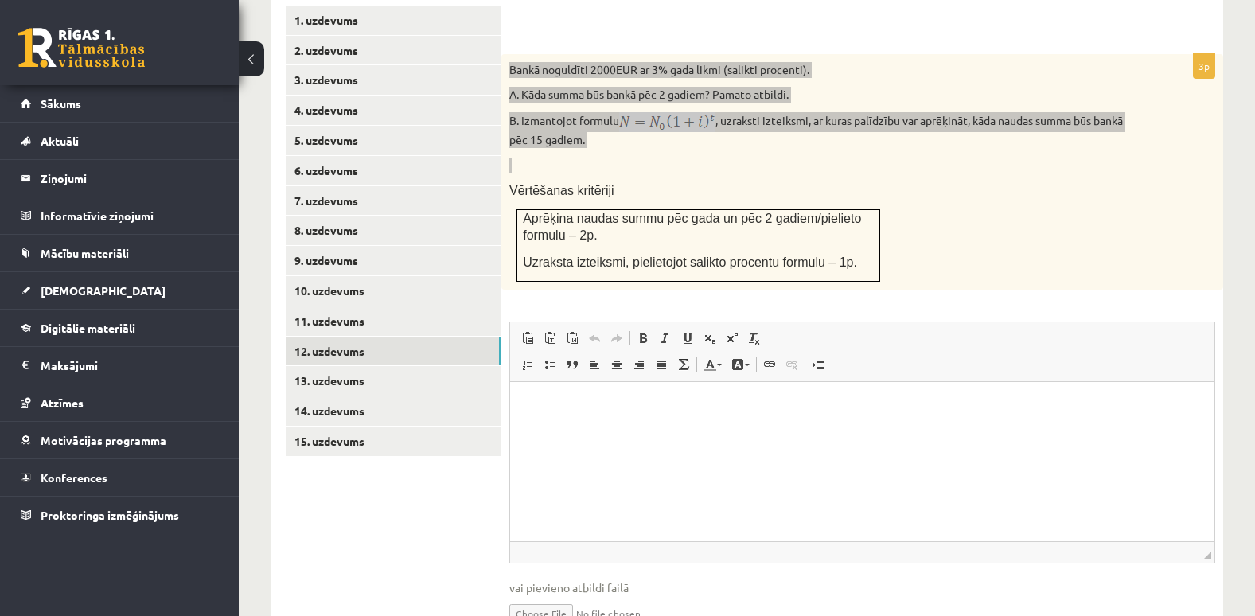
click at [790, 430] on html at bounding box center [862, 405] width 704 height 49
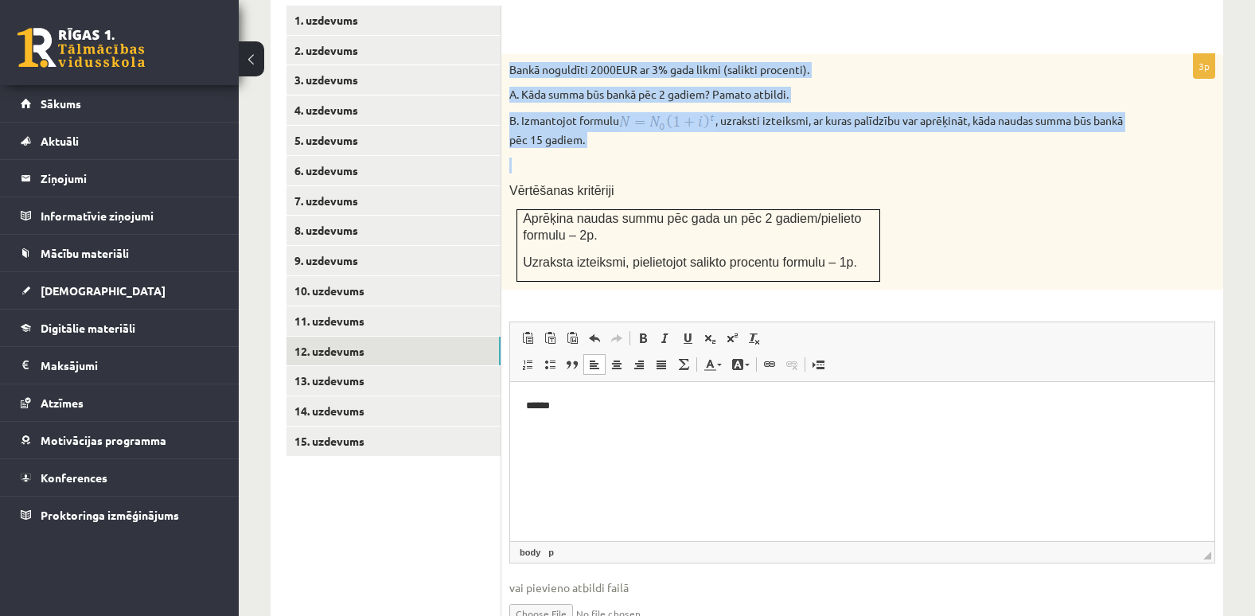
click at [521, 596] on input "file" at bounding box center [862, 612] width 706 height 33
click at [549, 596] on input "file" at bounding box center [862, 612] width 706 height 33
type input "**********"
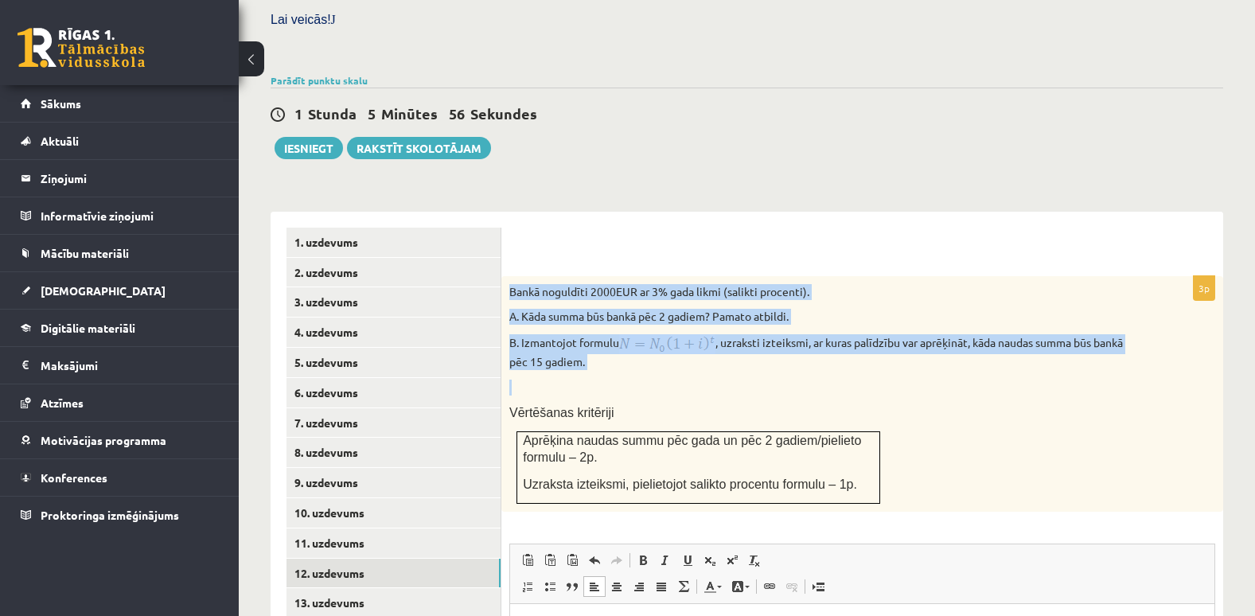
scroll to position [475, 0]
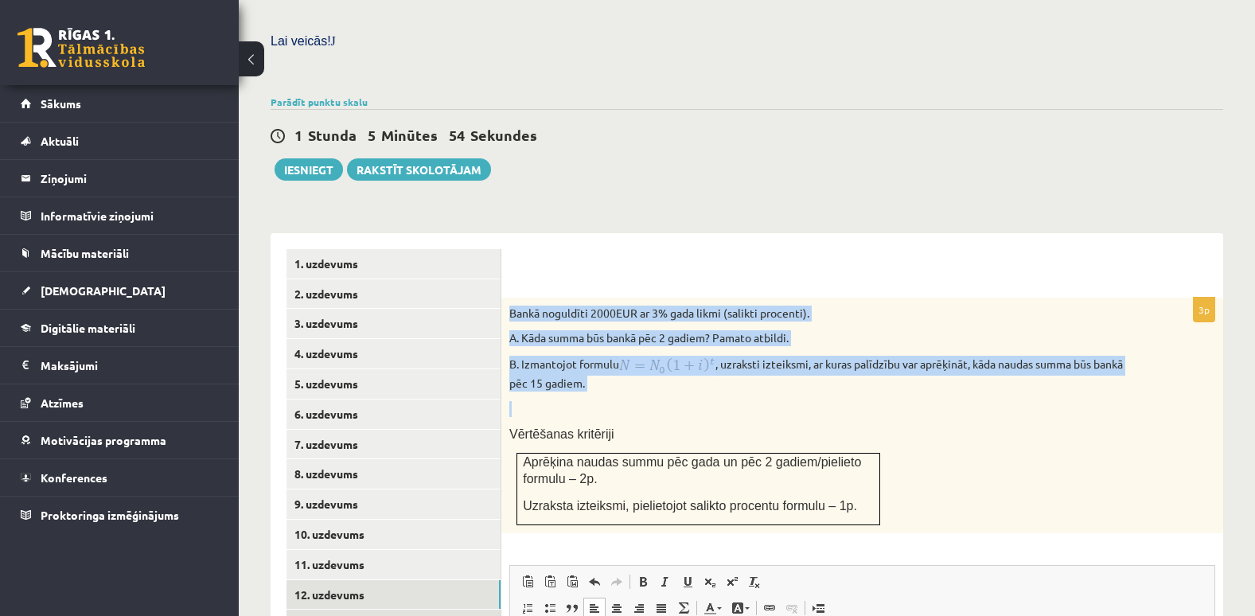
click at [330, 610] on link "13. uzdevums" at bounding box center [394, 624] width 214 height 29
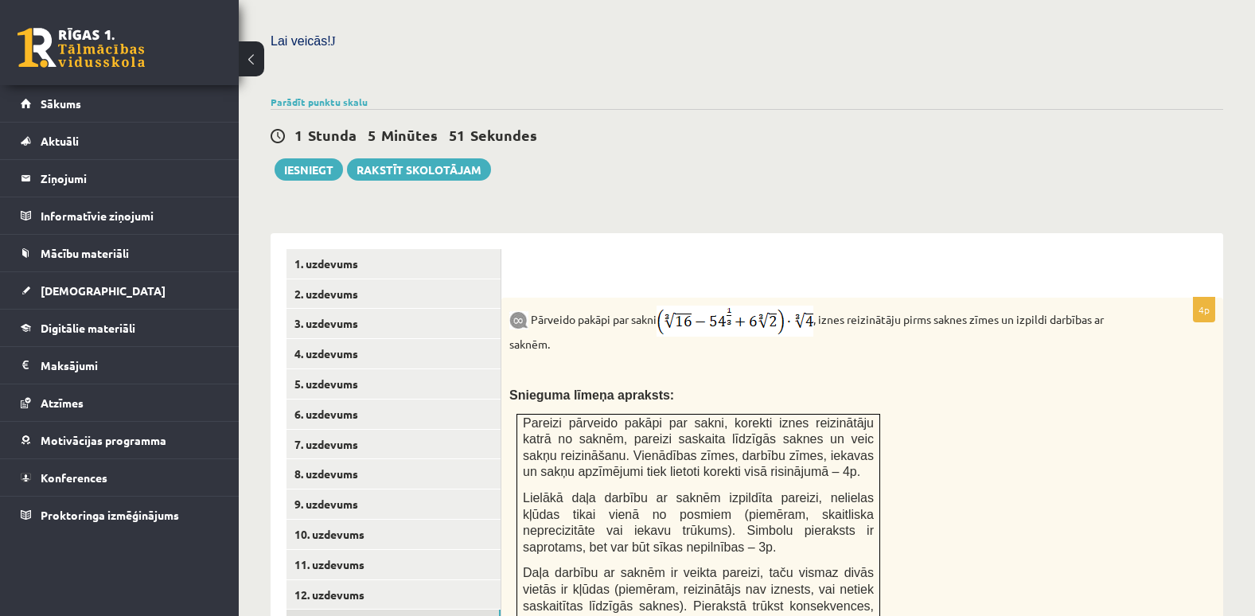
scroll to position [0, 0]
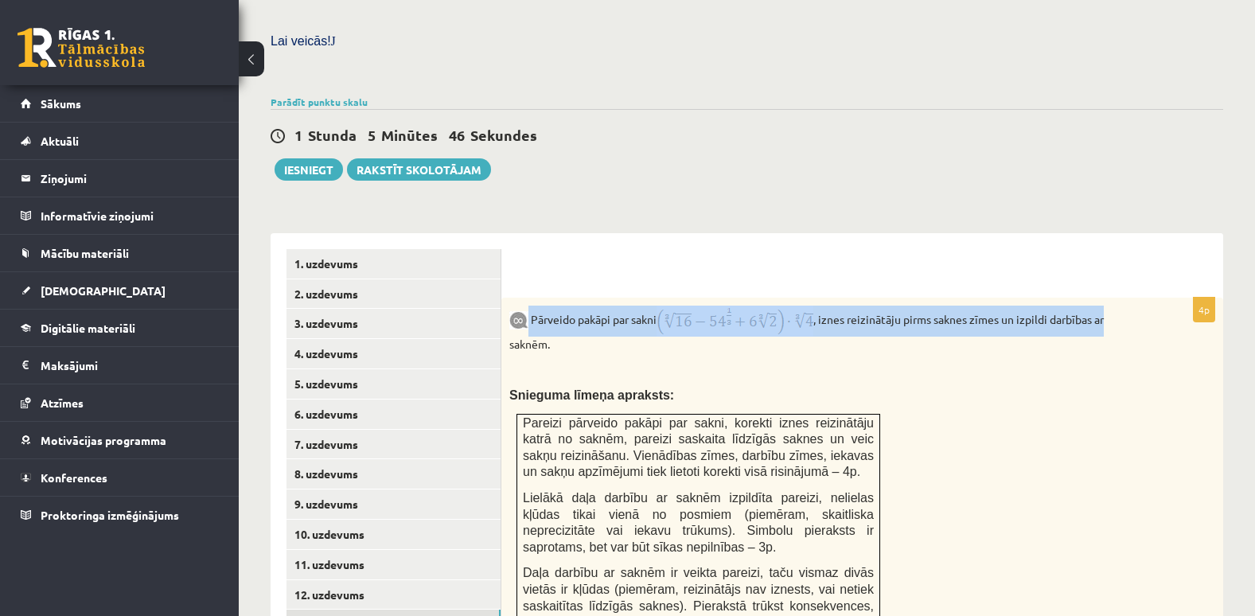
drag, startPoint x: 529, startPoint y: 283, endPoint x: 1120, endPoint y: 268, distance: 590.9
click at [1120, 298] on div "Pārveido pakāpi par sakni , iznes reizinātāju pirms saknes zīmes un izpildi dar…" at bounding box center [863, 519] width 722 height 443
copy p "Pārveido pakāpi par sakni , iznes reizinātāju pirms saknes zīmes un izpildi dar…"
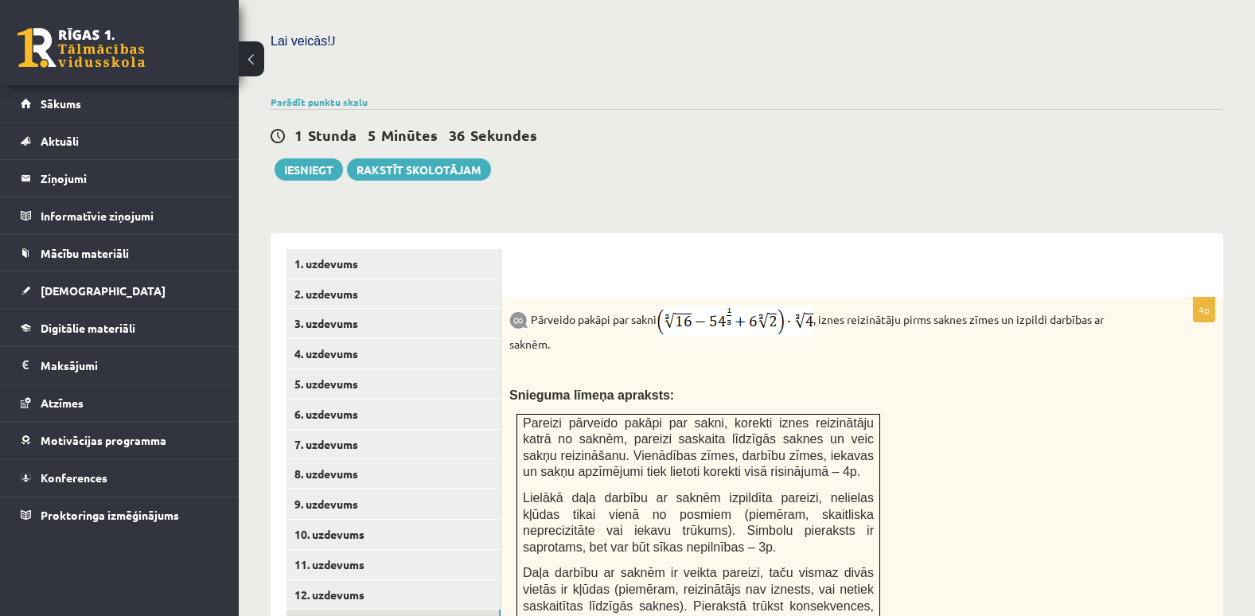
click at [684, 174] on div "Matemātika JK 12.b2 klase 1. ieskaite , [PERSON_NAME] (12.b2 JK klase) [PERSON_…" at bounding box center [747, 368] width 1017 height 1565
click at [931, 387] on p "Snieguma līmeņa apraksts:" at bounding box center [822, 395] width 626 height 17
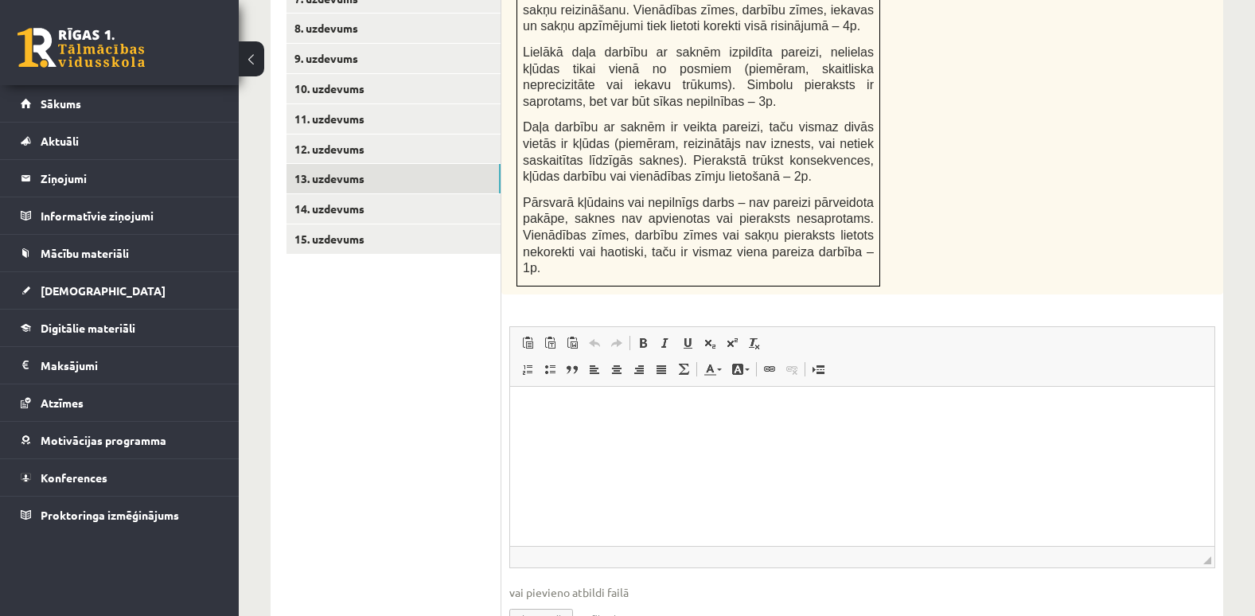
scroll to position [959, 0]
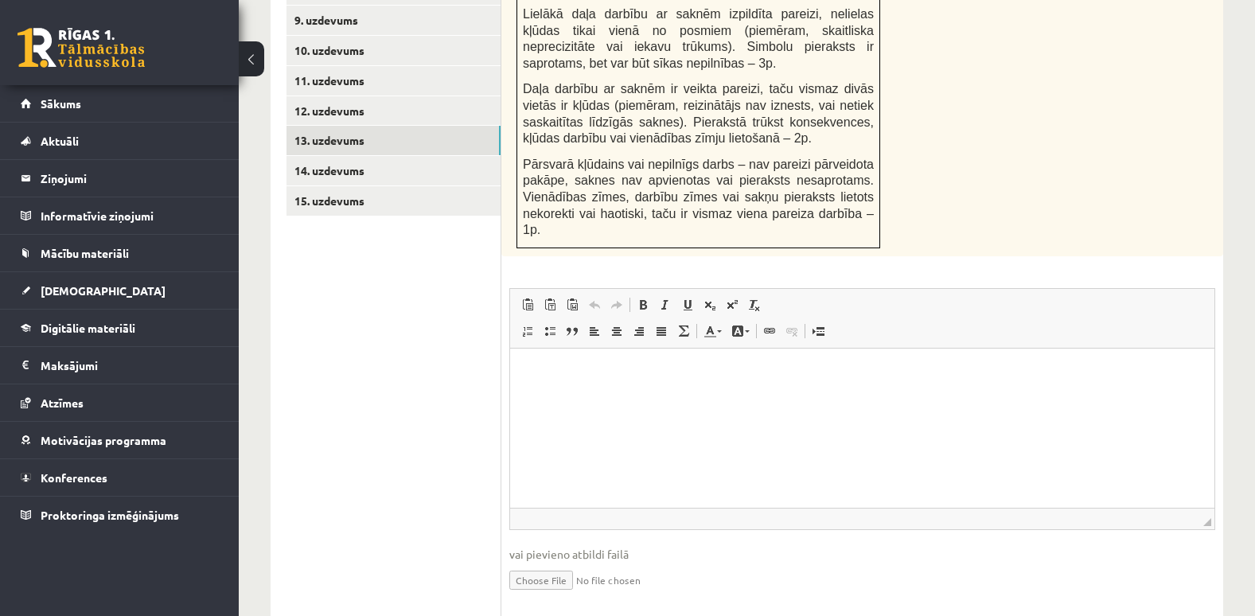
click at [871, 396] on html at bounding box center [862, 372] width 704 height 49
click at [545, 563] on input "file" at bounding box center [862, 579] width 706 height 33
type input "**********"
click at [548, 595] on link "Iesniegtā atbilde" at bounding box center [551, 603] width 85 height 17
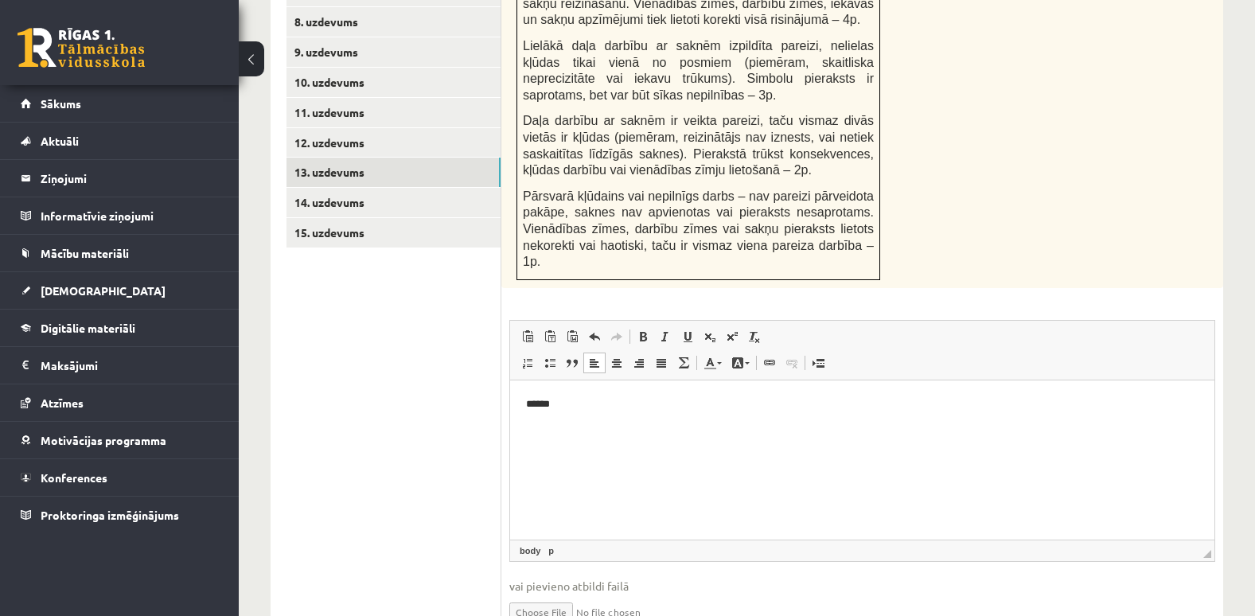
scroll to position [800, 0]
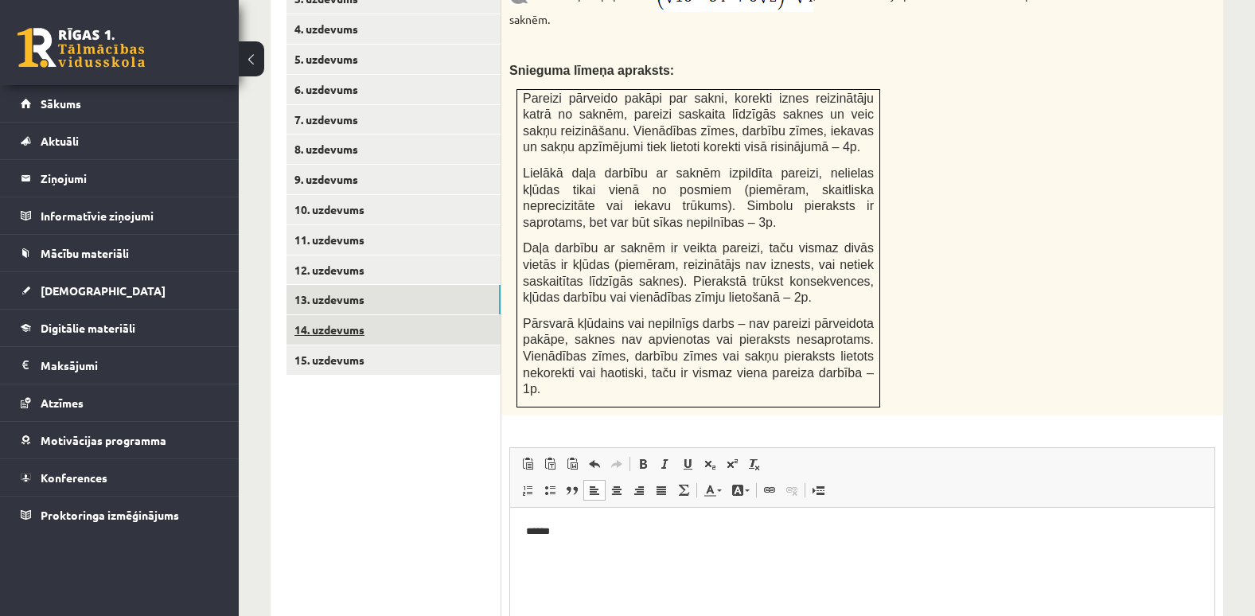
click at [345, 315] on link "14. uzdevums" at bounding box center [394, 329] width 214 height 29
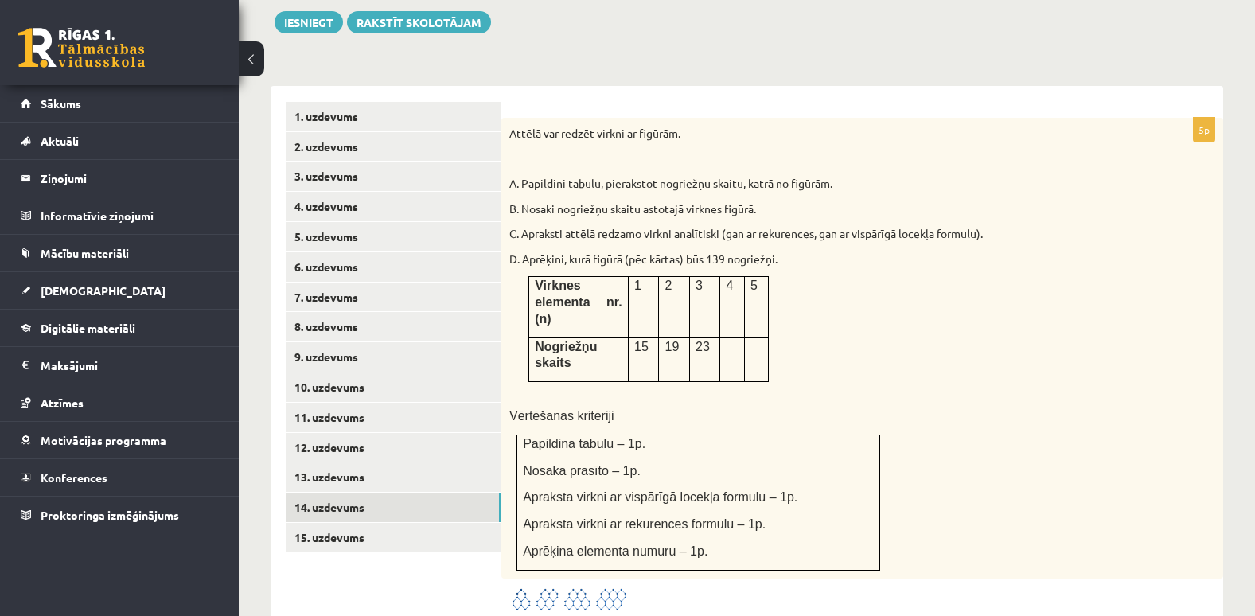
scroll to position [609, 0]
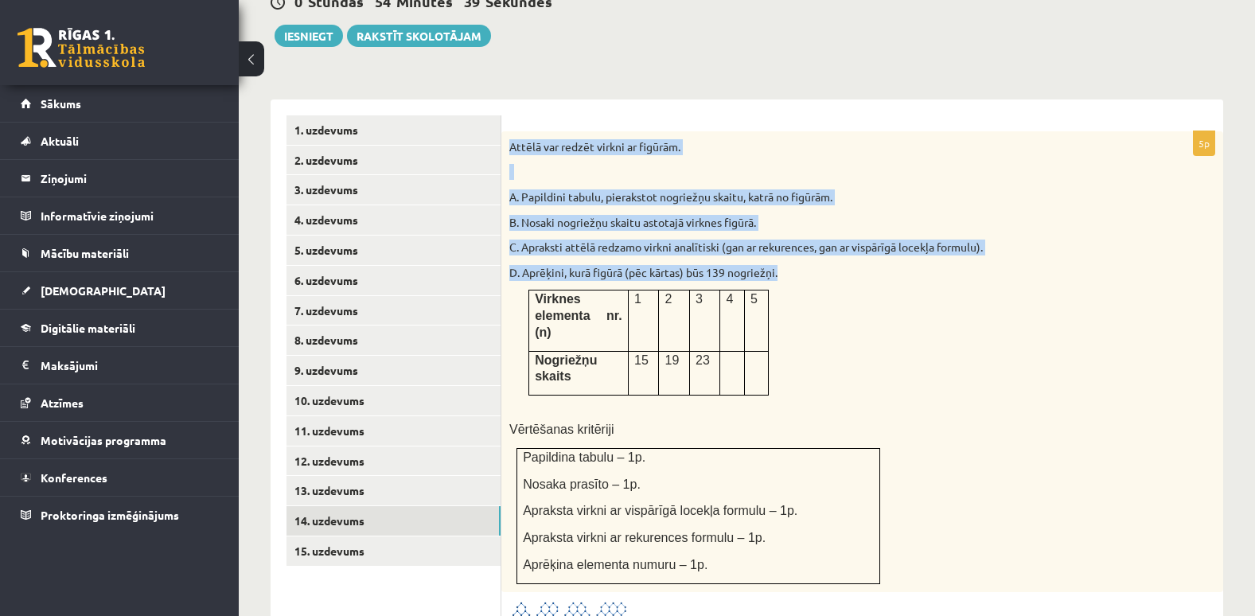
drag, startPoint x: 508, startPoint y: 111, endPoint x: 787, endPoint y: 310, distance: 343.0
click at [787, 310] on div "Attēlā var redzēt virkni ar figūrām. A. Papildini tabulu, pierakstot nogriežņu …" at bounding box center [863, 361] width 722 height 461
copy div "Attēlā var redzēt virkni ar figūrām. A. Papildini tabulu, pierakstot nogriežņu …"
click at [1081, 313] on div "Attēlā var redzēt virkni ar figūrām. A. Papildini tabulu, pierakstot nogriežņu …" at bounding box center [863, 361] width 722 height 461
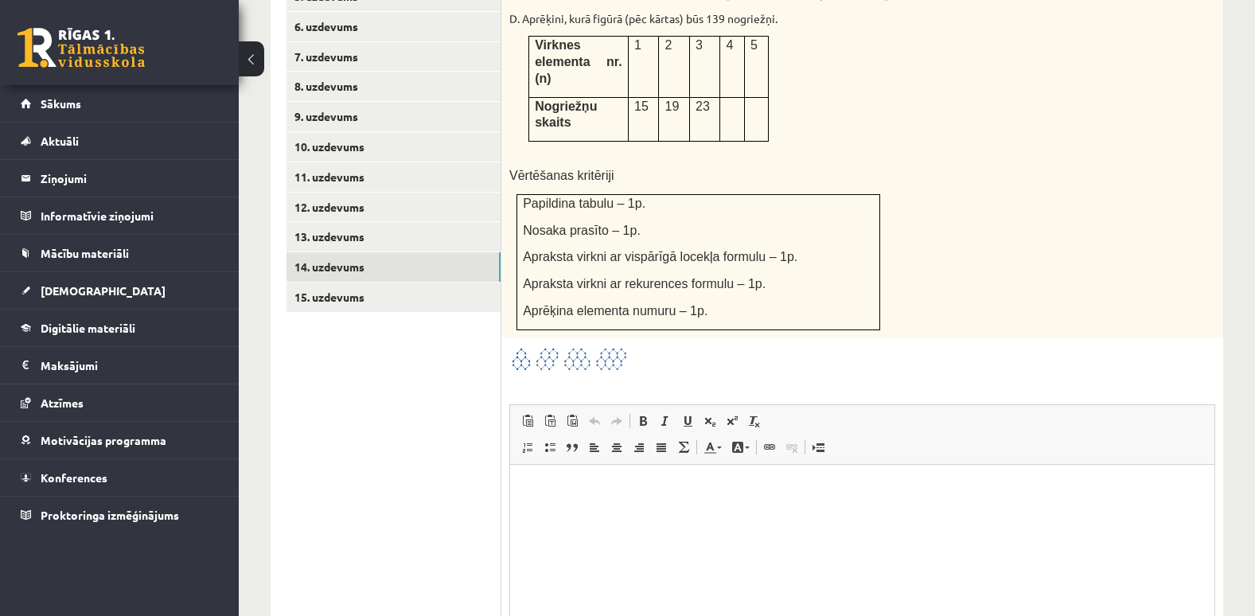
scroll to position [864, 0]
click at [744, 503] on html at bounding box center [862, 488] width 704 height 49
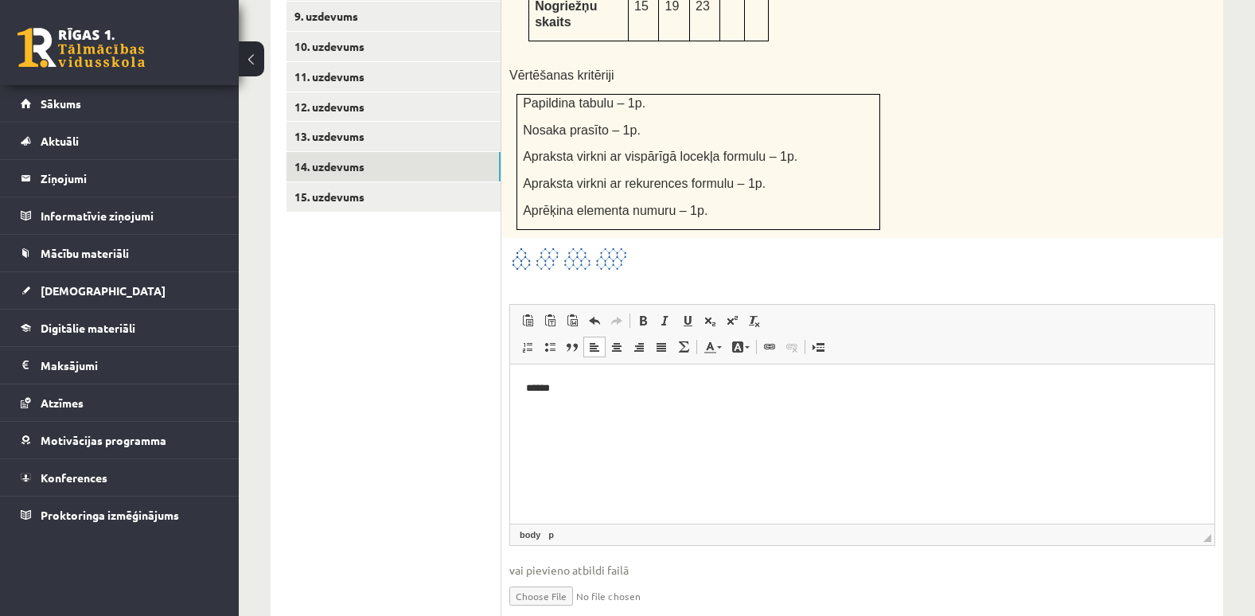
click at [559, 579] on input "file" at bounding box center [862, 595] width 706 height 33
type input "**********"
click at [521, 611] on link "Iesniegtā atbilde" at bounding box center [551, 619] width 85 height 17
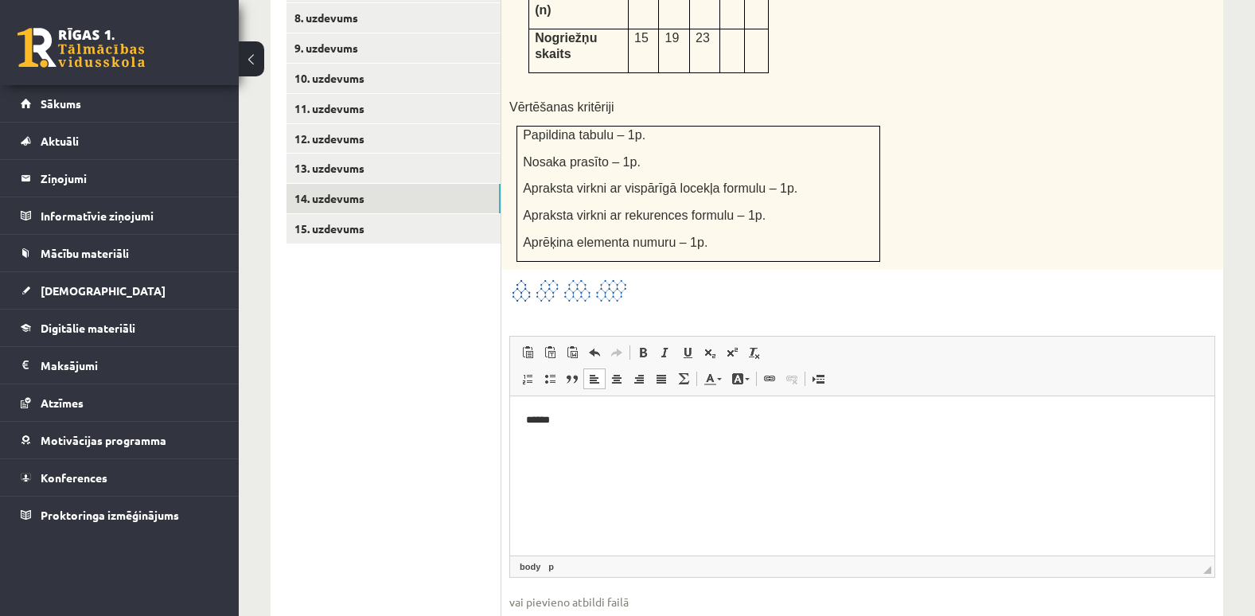
scroll to position [921, 0]
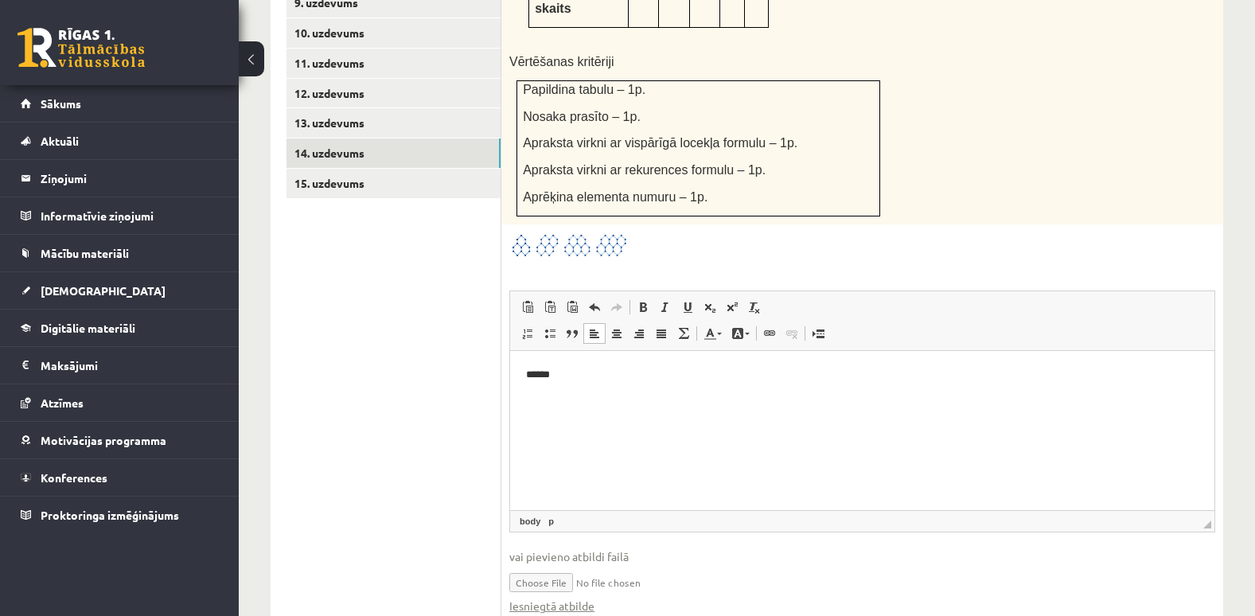
scroll to position [980, 0]
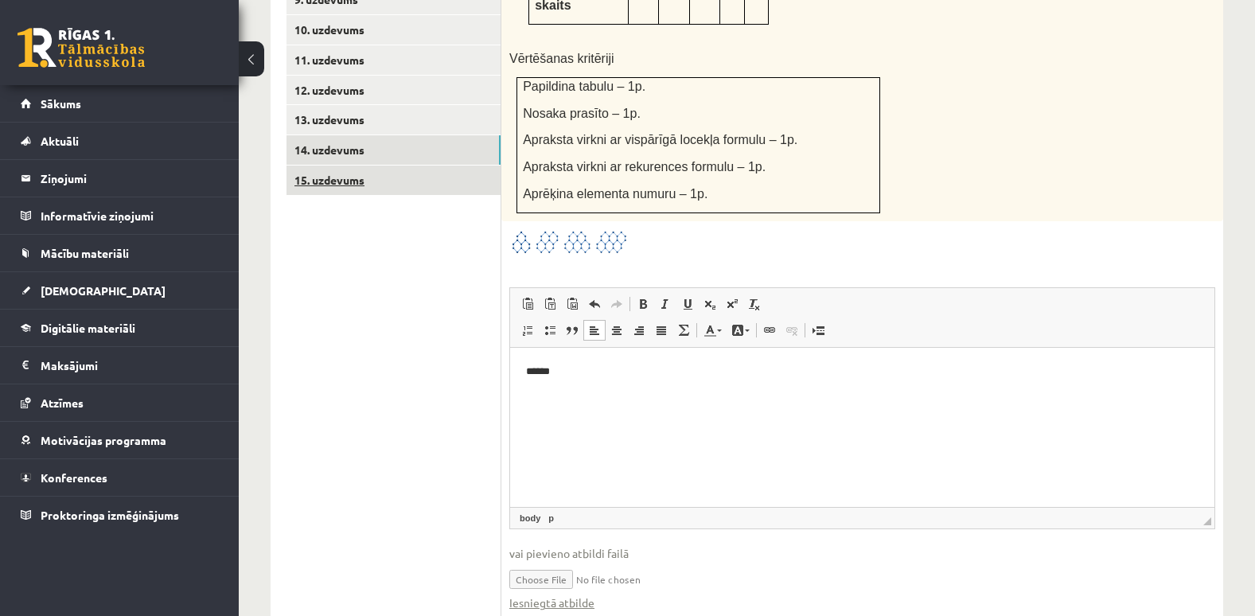
click at [333, 166] on link "15. uzdevums" at bounding box center [394, 180] width 214 height 29
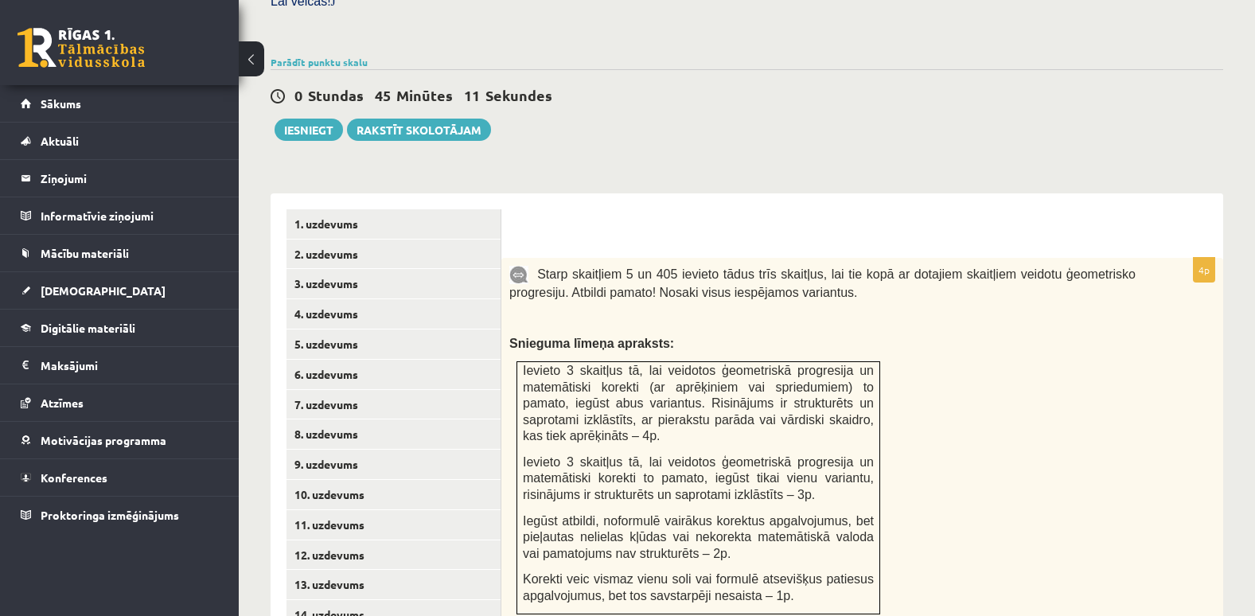
scroll to position [505, 0]
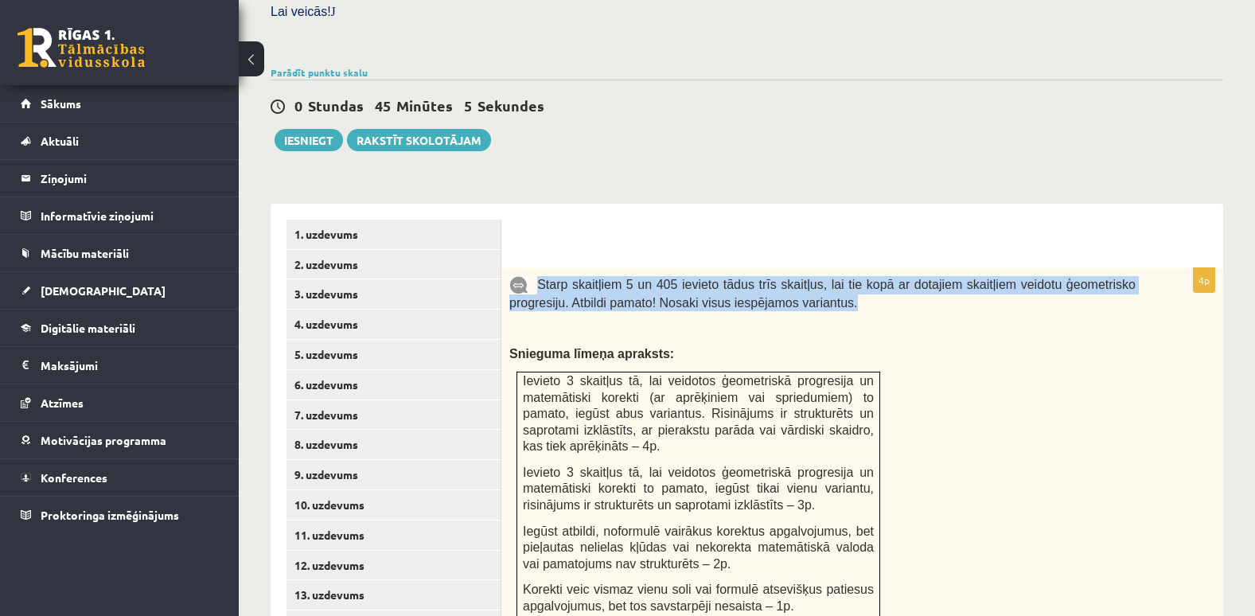
drag, startPoint x: 535, startPoint y: 244, endPoint x: 797, endPoint y: 267, distance: 262.8
click at [797, 276] on p "Starp skaitļiem 5 un 405 ievieto tādus trīs skaitļus, lai tie kopā ar dotajiem …" at bounding box center [822, 293] width 626 height 35
copy span "Starp skaitļiem 5 un 405 ievieto tādus trīs skaitļus, lai tie kopā ar dotajiem …"
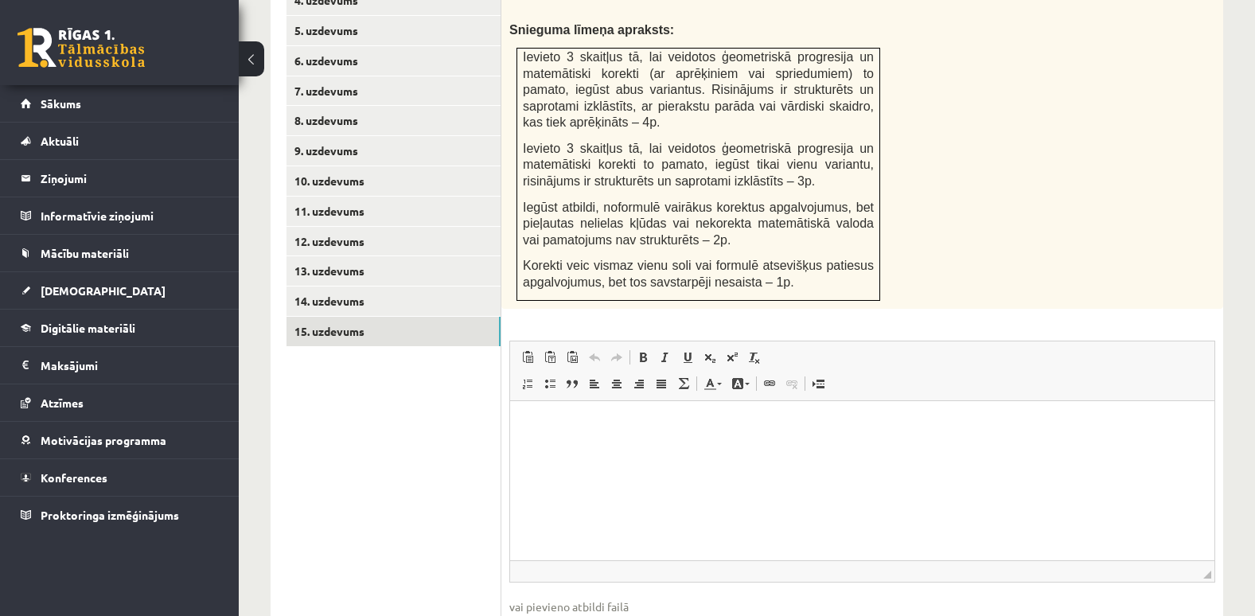
scroll to position [897, 0]
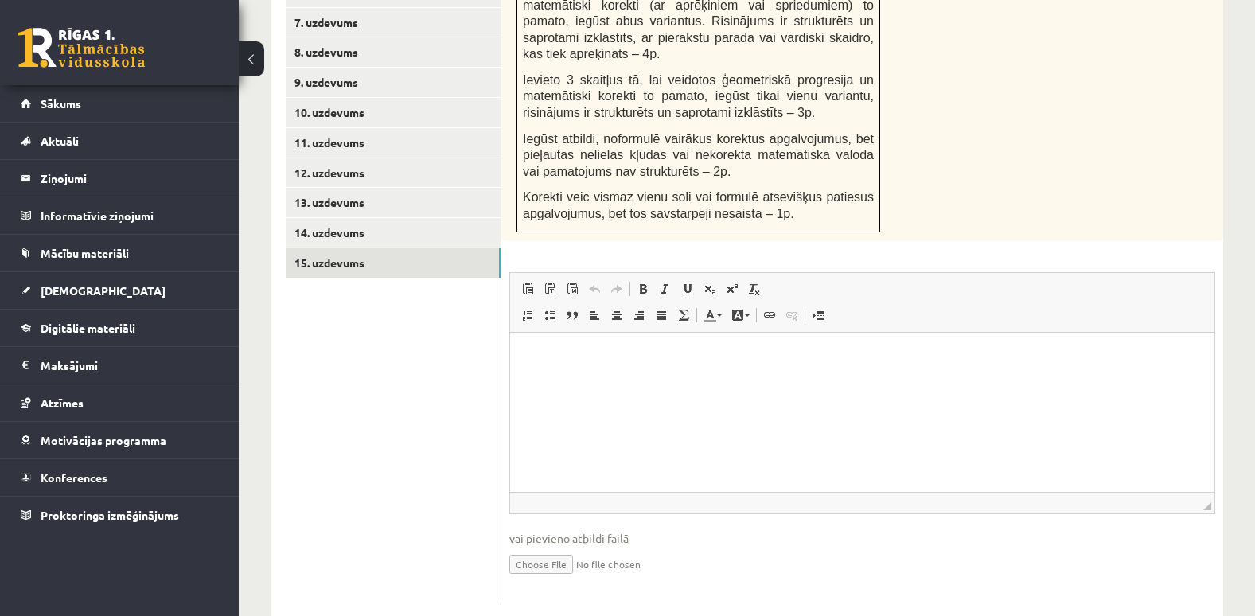
click at [693, 381] on html at bounding box center [862, 356] width 704 height 49
click at [544, 547] on input "file" at bounding box center [862, 563] width 706 height 33
type input "**********"
drag, startPoint x: 563, startPoint y: 557, endPoint x: 533, endPoint y: 551, distance: 30.1
click at [533, 580] on link "Iesniegtā atbilde" at bounding box center [551, 588] width 85 height 17
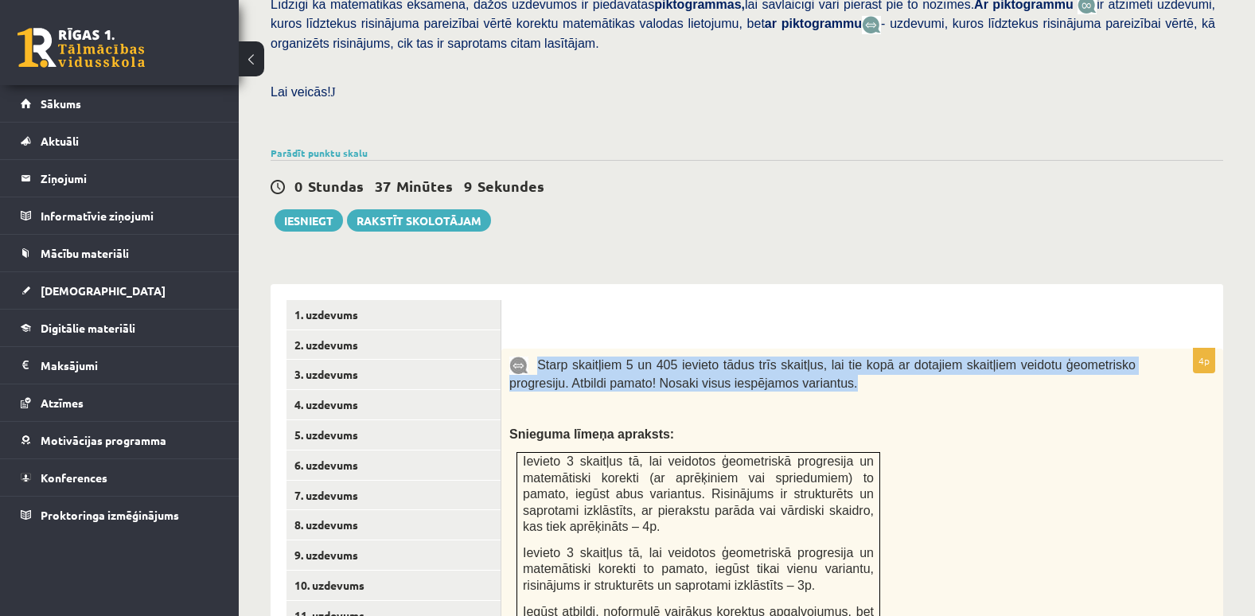
scroll to position [488, 0]
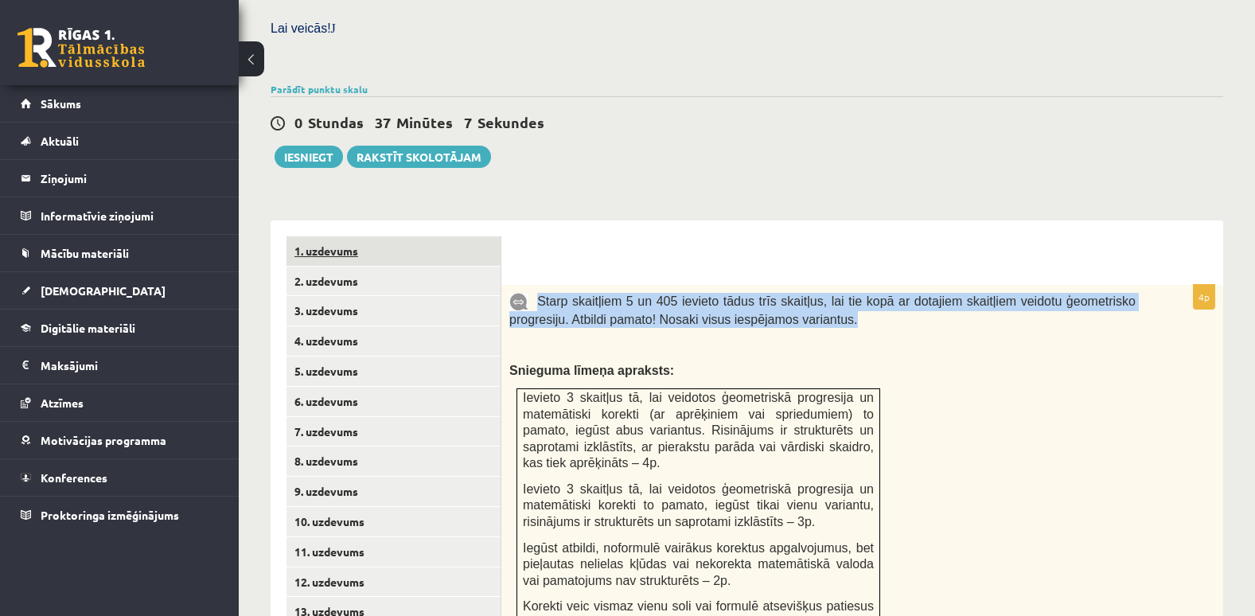
click at [325, 236] on link "1. uzdevums" at bounding box center [394, 250] width 214 height 29
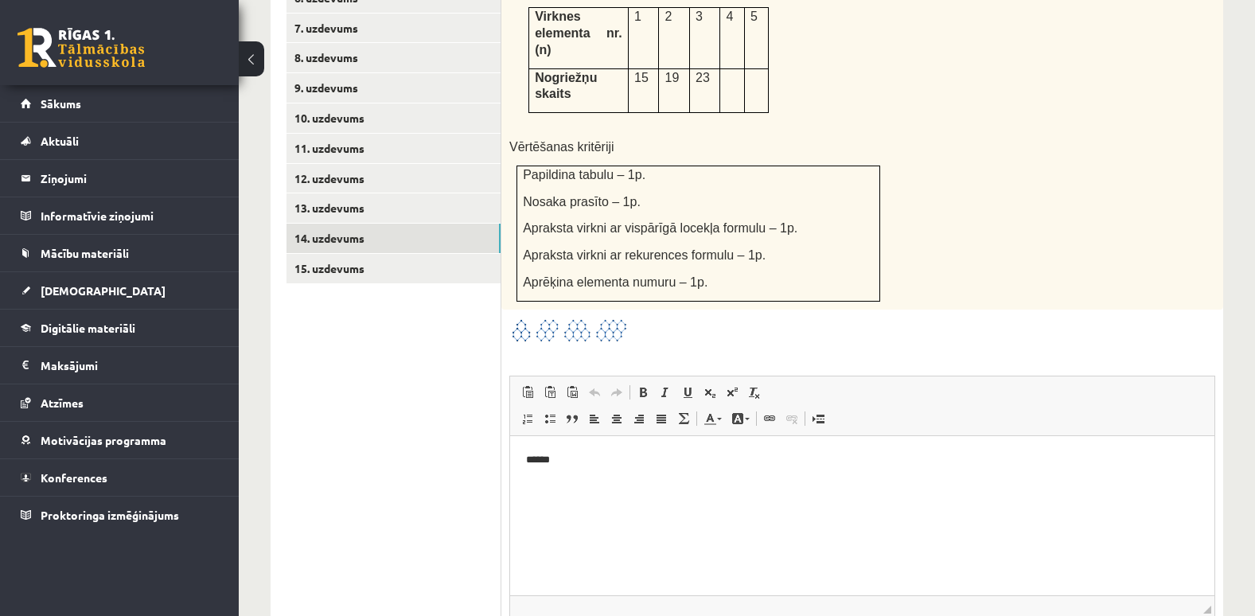
scroll to position [934, 0]
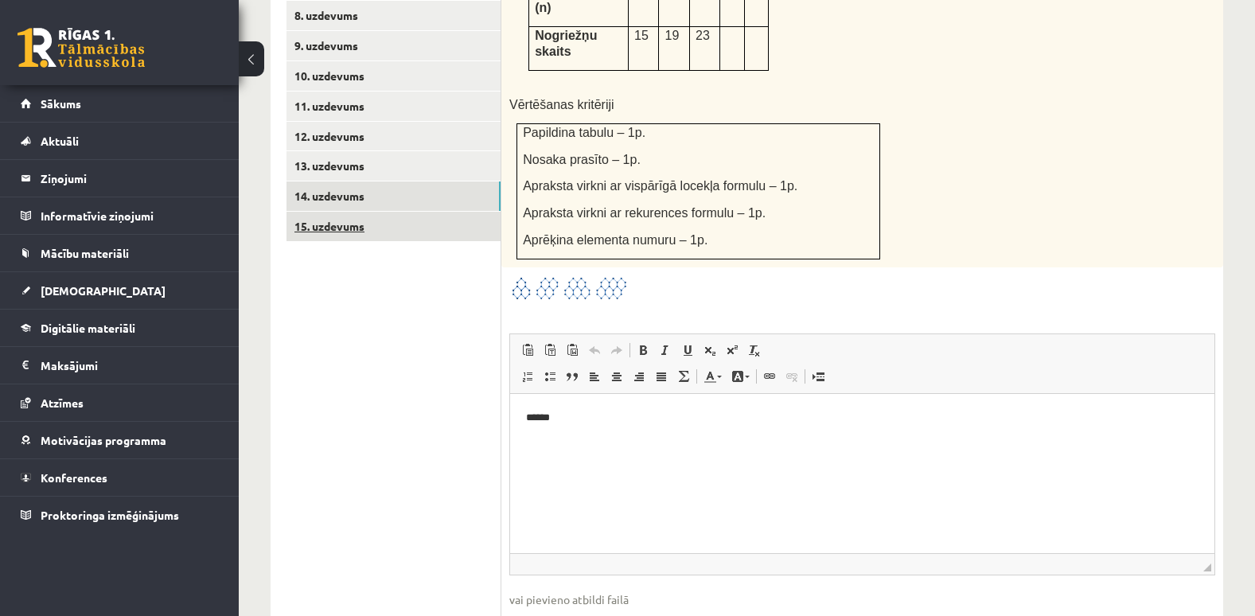
click at [308, 212] on link "15. uzdevums" at bounding box center [394, 226] width 214 height 29
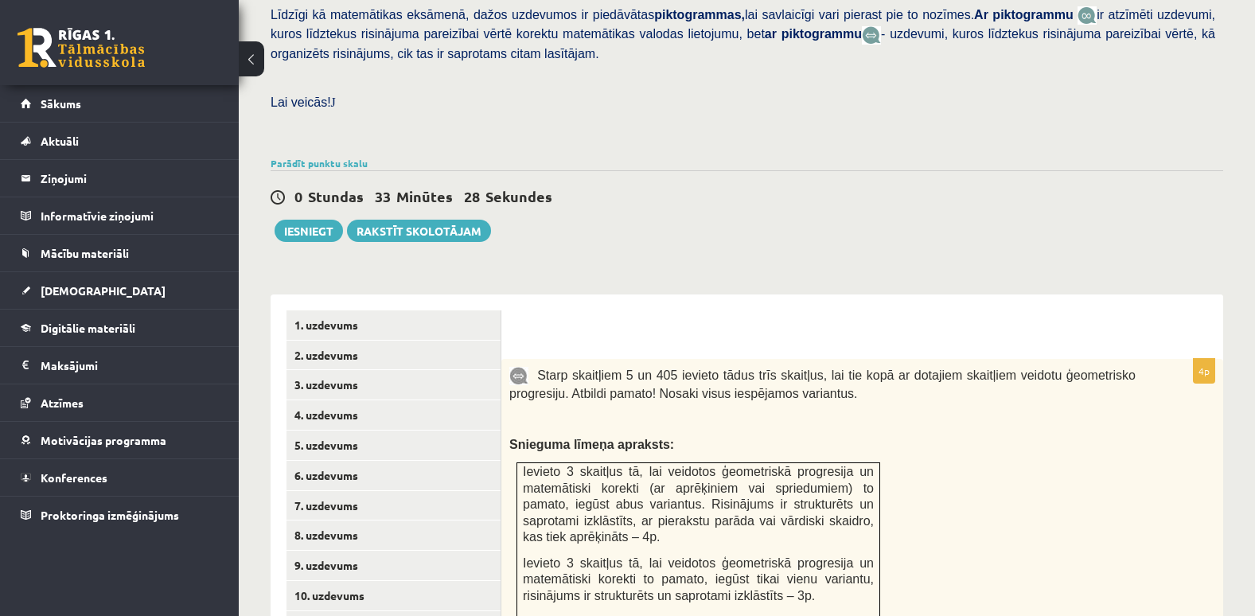
scroll to position [456, 0]
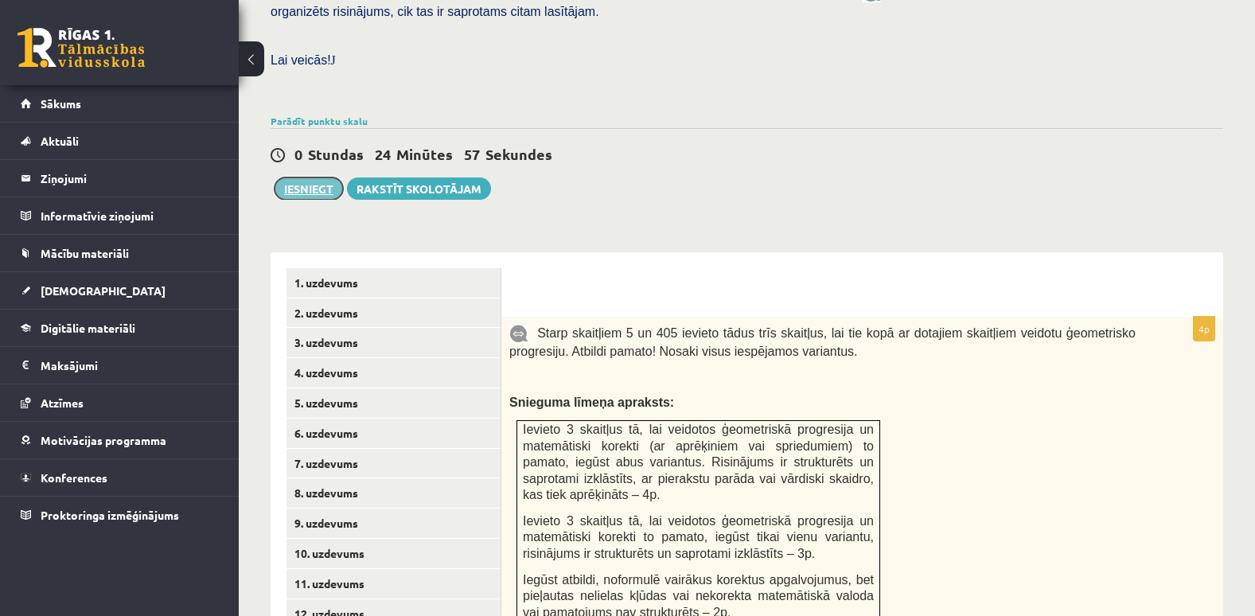
click at [317, 178] on button "Iesniegt" at bounding box center [309, 189] width 68 height 22
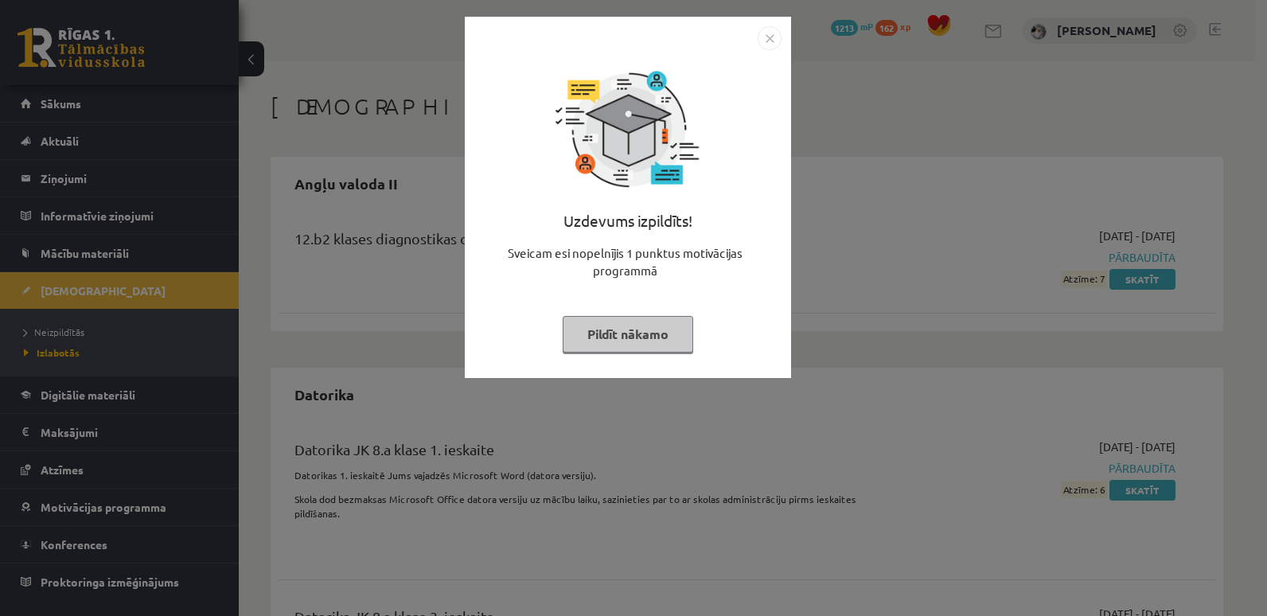
click at [767, 39] on img "Close" at bounding box center [770, 38] width 24 height 24
